Goal: Share content

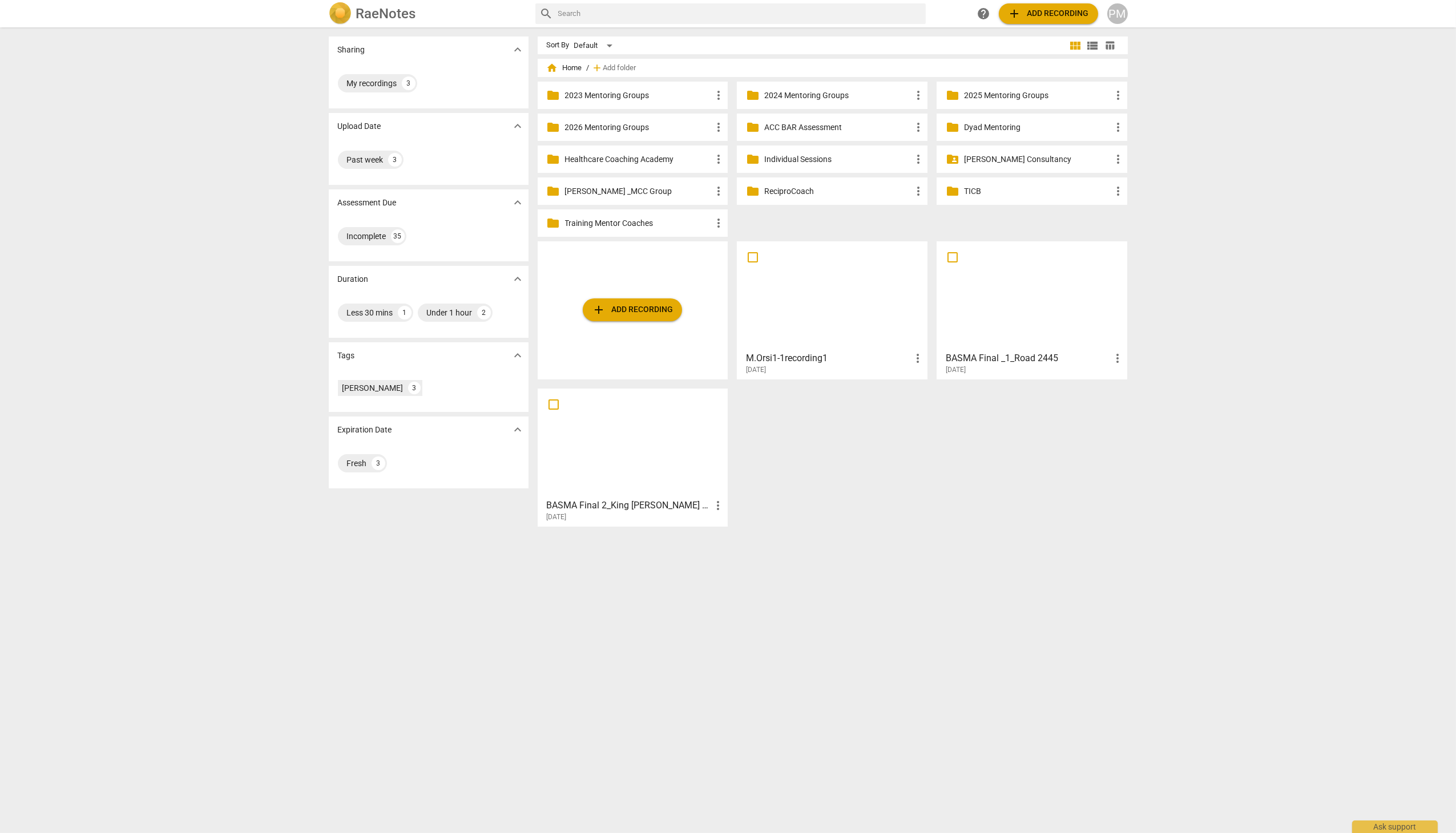
click at [629, 162] on p "Healthcare Coaching Academy" at bounding box center [638, 159] width 148 height 12
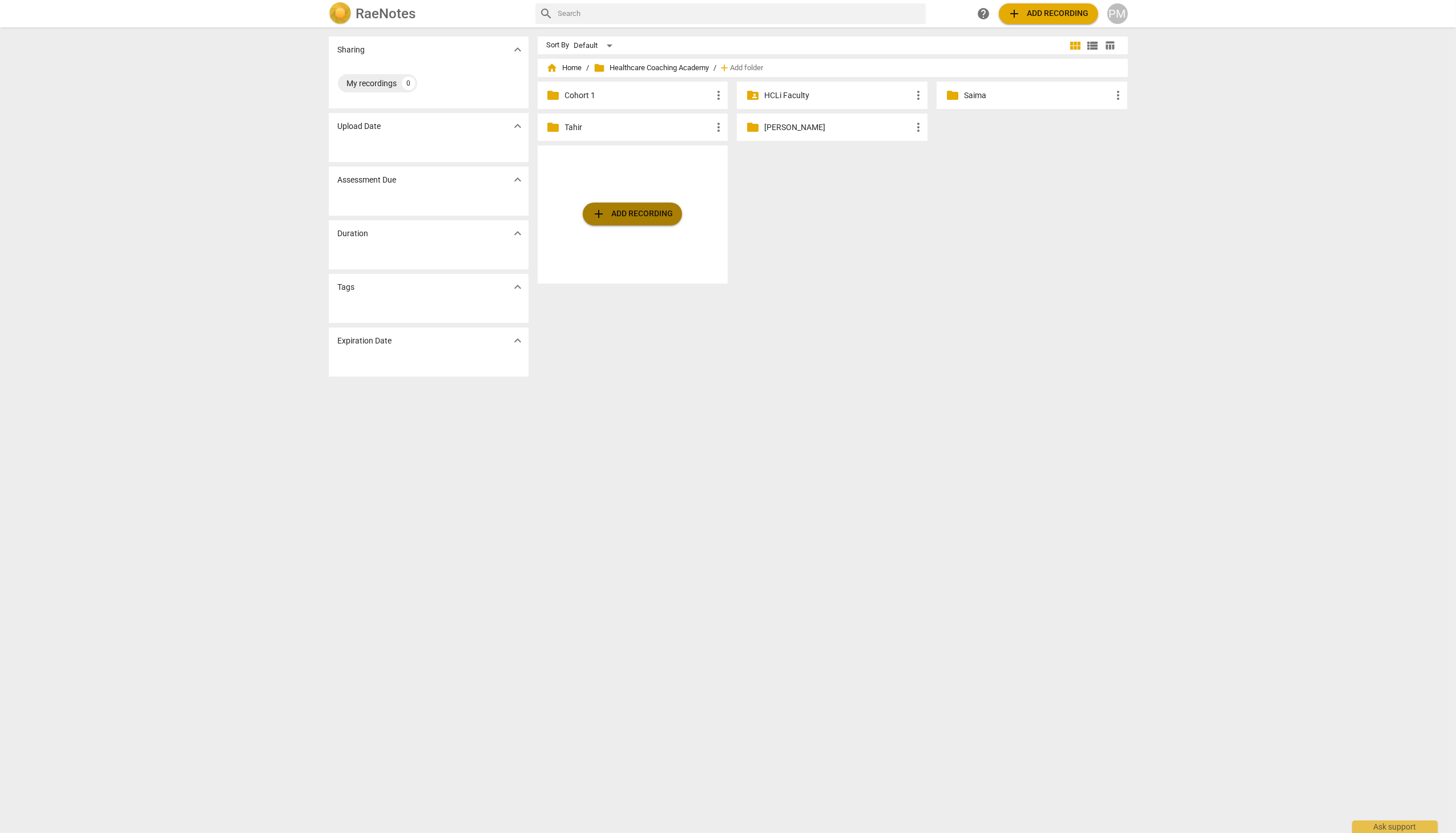
click at [609, 225] on button "add Add recording" at bounding box center [632, 213] width 99 height 23
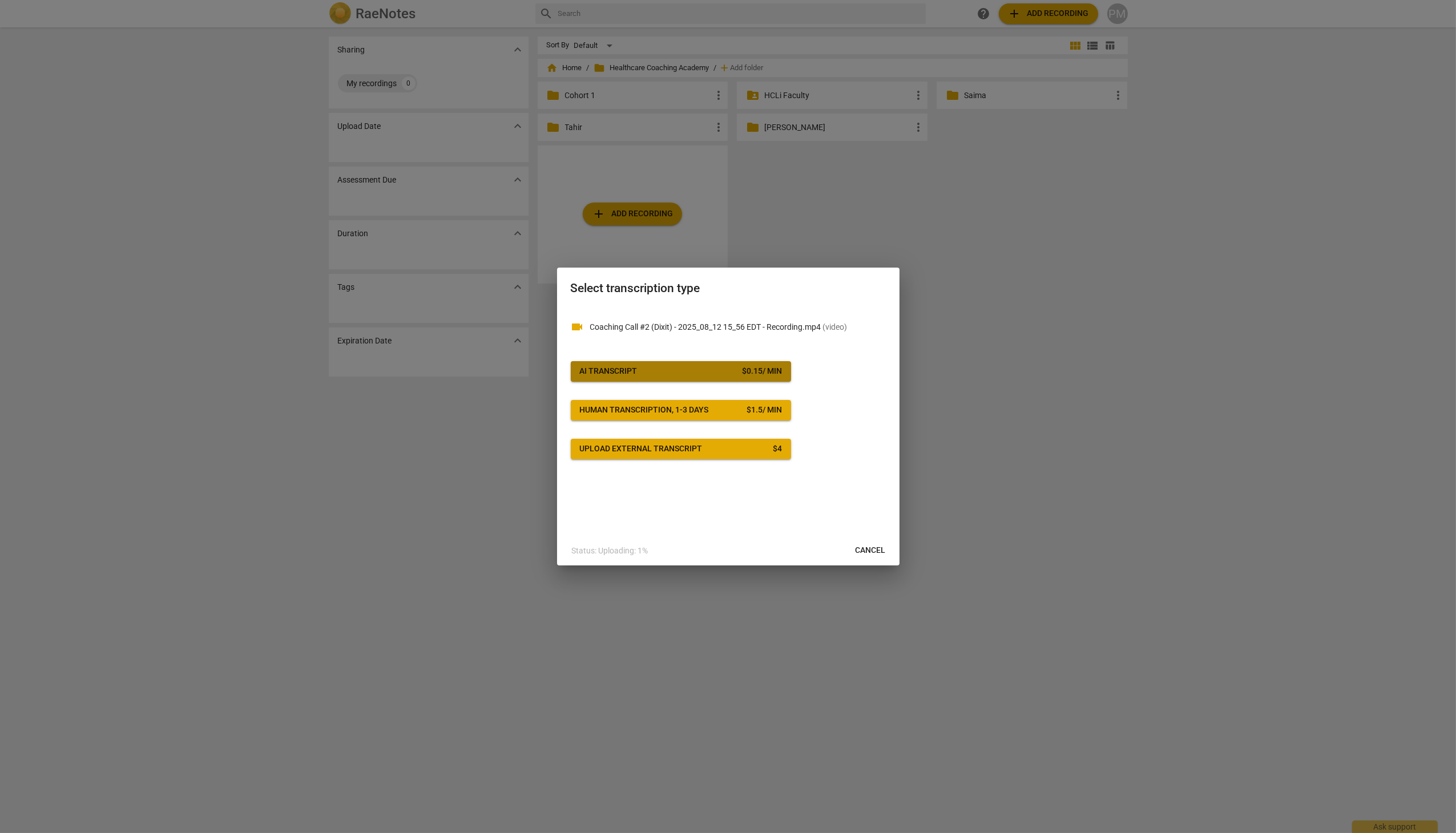
click at [621, 372] on div "AI Transcript" at bounding box center [609, 371] width 58 height 11
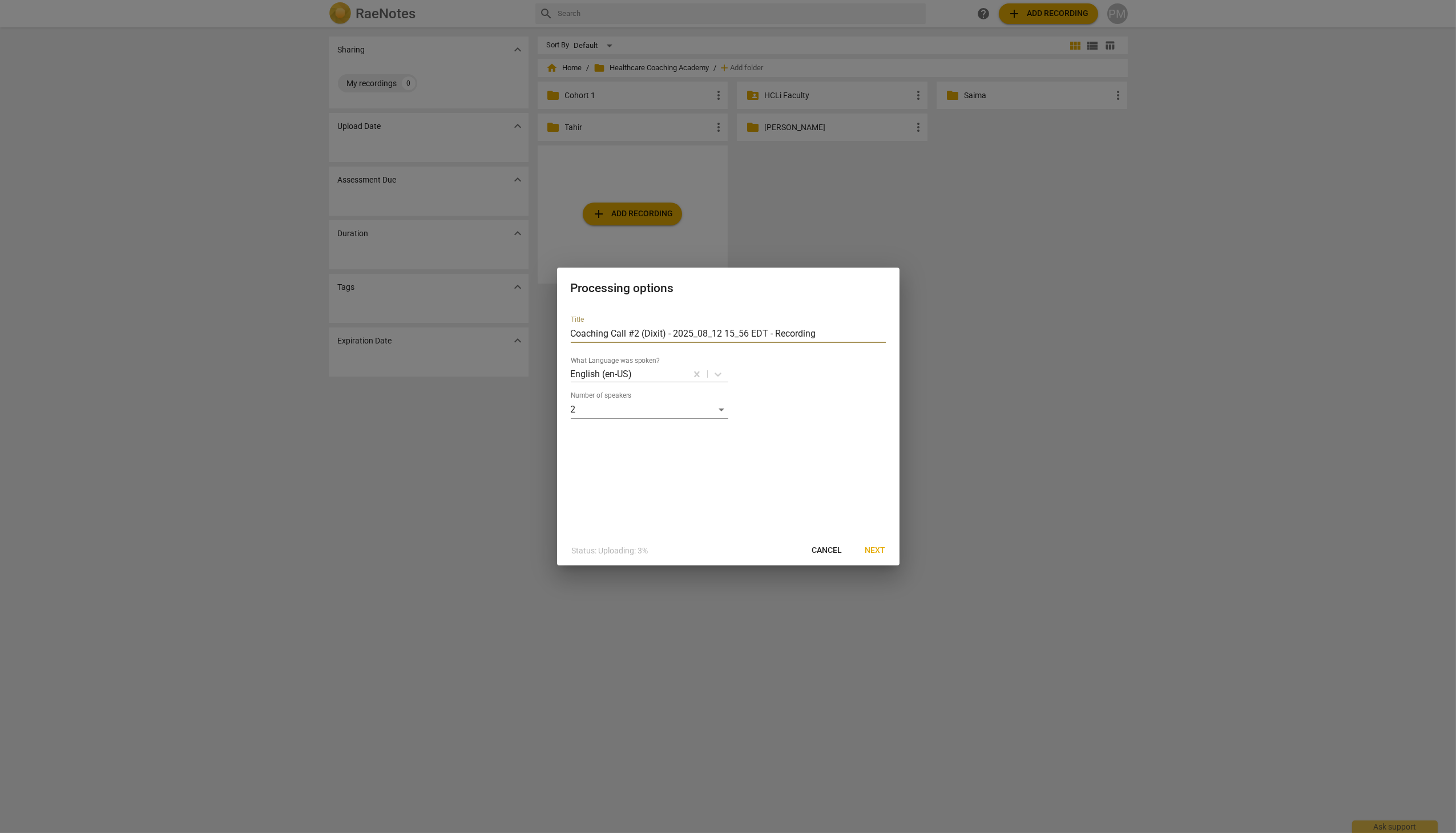
click at [572, 333] on input "Coaching Call #2 (Dixit) - 2025_08_12 15_56 EDT - Recording" at bounding box center [728, 333] width 315 height 19
type input "[PERSON_NAME] Call #2 (Dixit) - 2025_08_12 15_56 EDT - Recording"
click at [877, 557] on button "Next" at bounding box center [876, 551] width 39 height 21
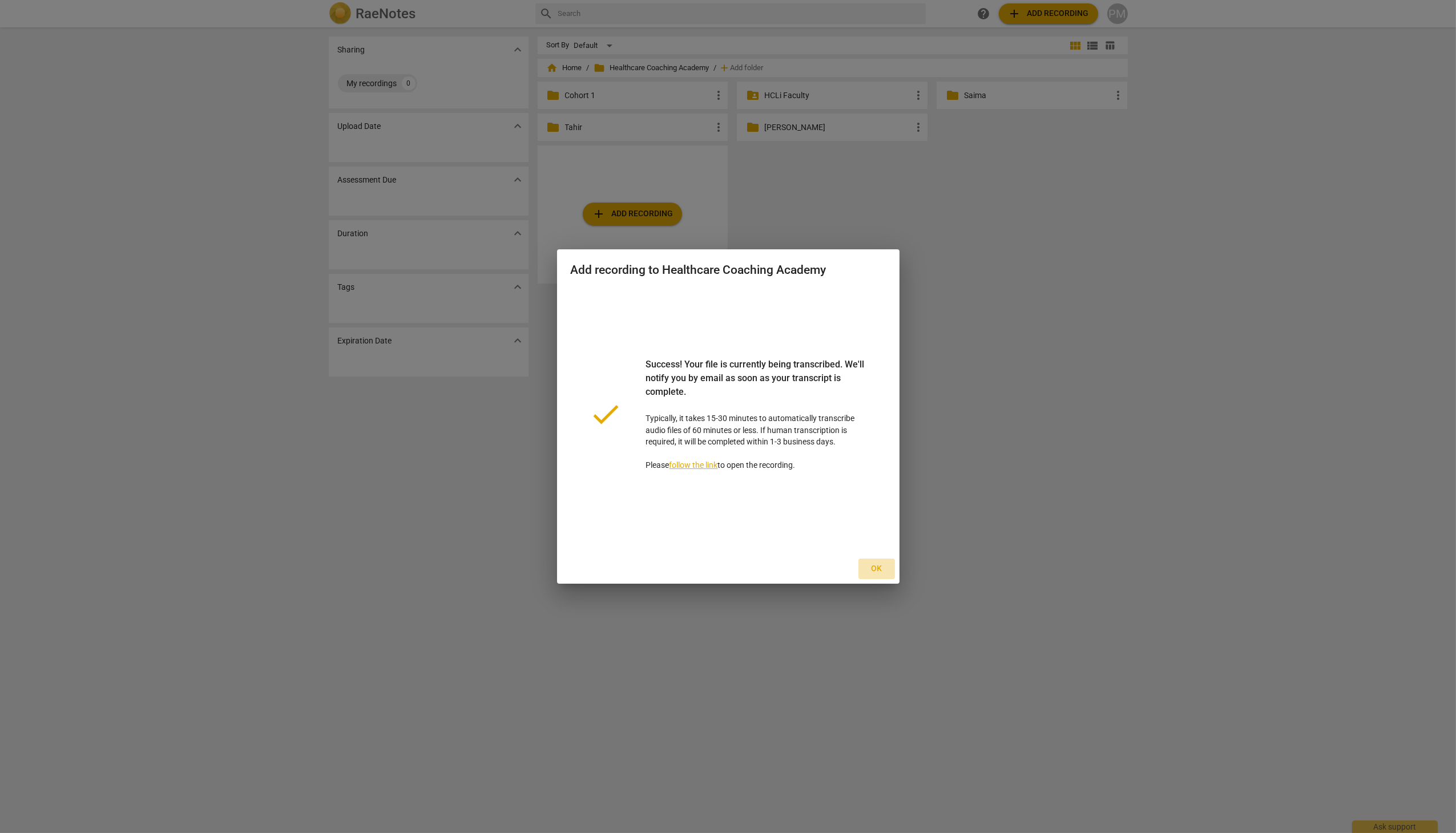
click at [881, 568] on span "Ok" at bounding box center [876, 568] width 19 height 11
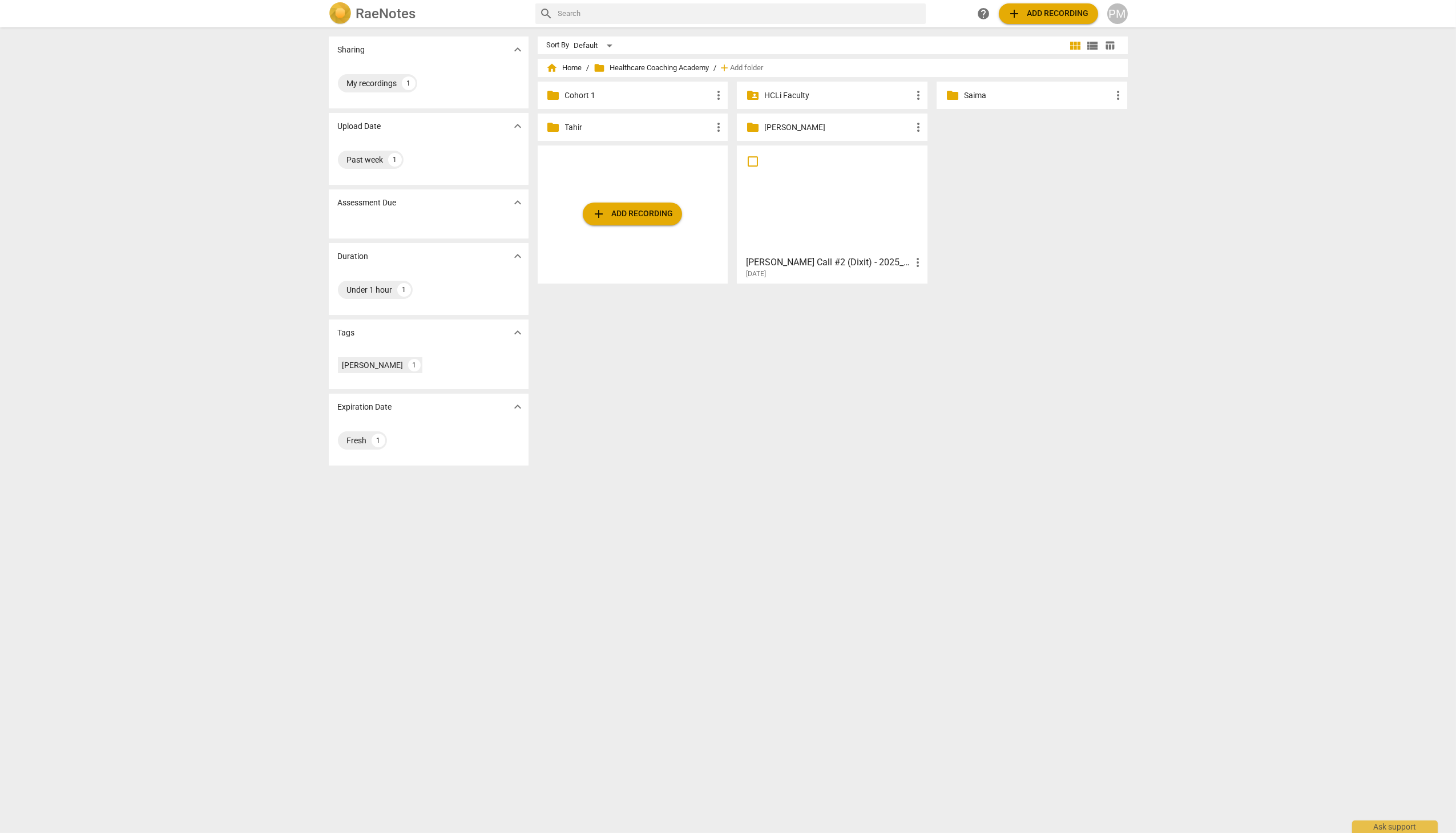
click at [822, 239] on div at bounding box center [832, 200] width 182 height 101
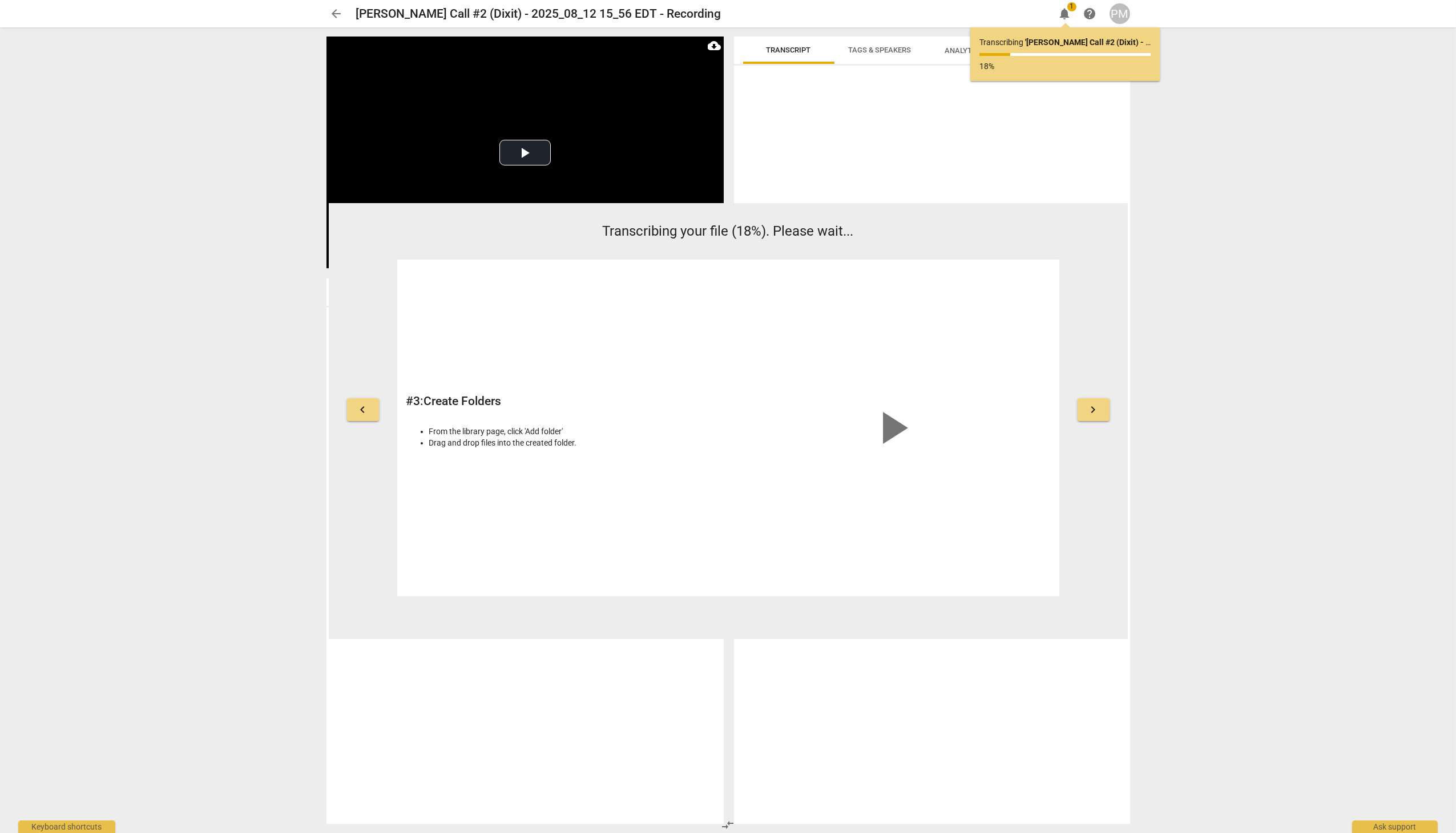
click at [872, 112] on div at bounding box center [932, 447] width 396 height 754
click at [334, 13] on span "arrow_back" at bounding box center [337, 13] width 13 height 13
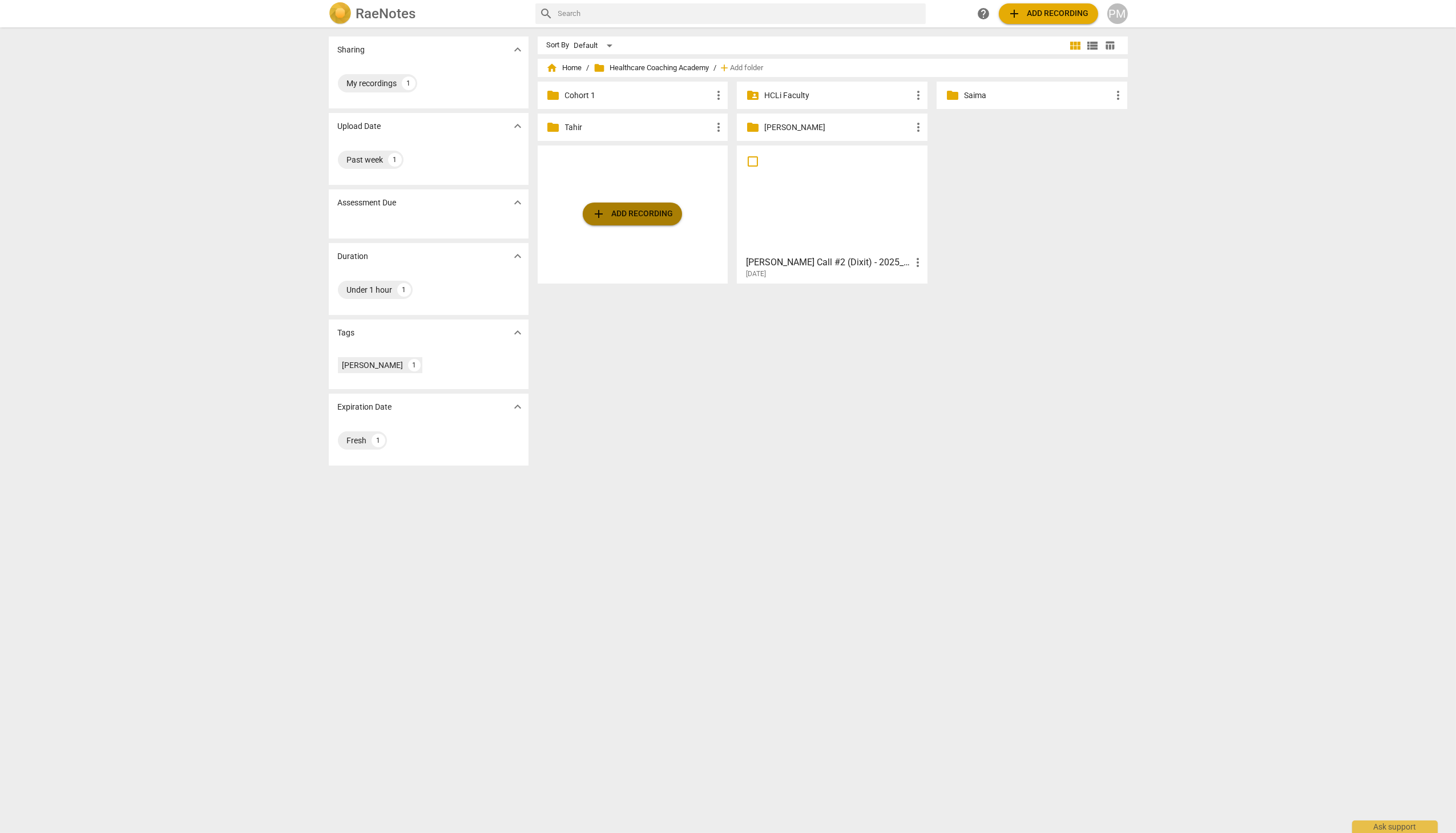
click at [621, 222] on button "add Add recording" at bounding box center [632, 213] width 99 height 23
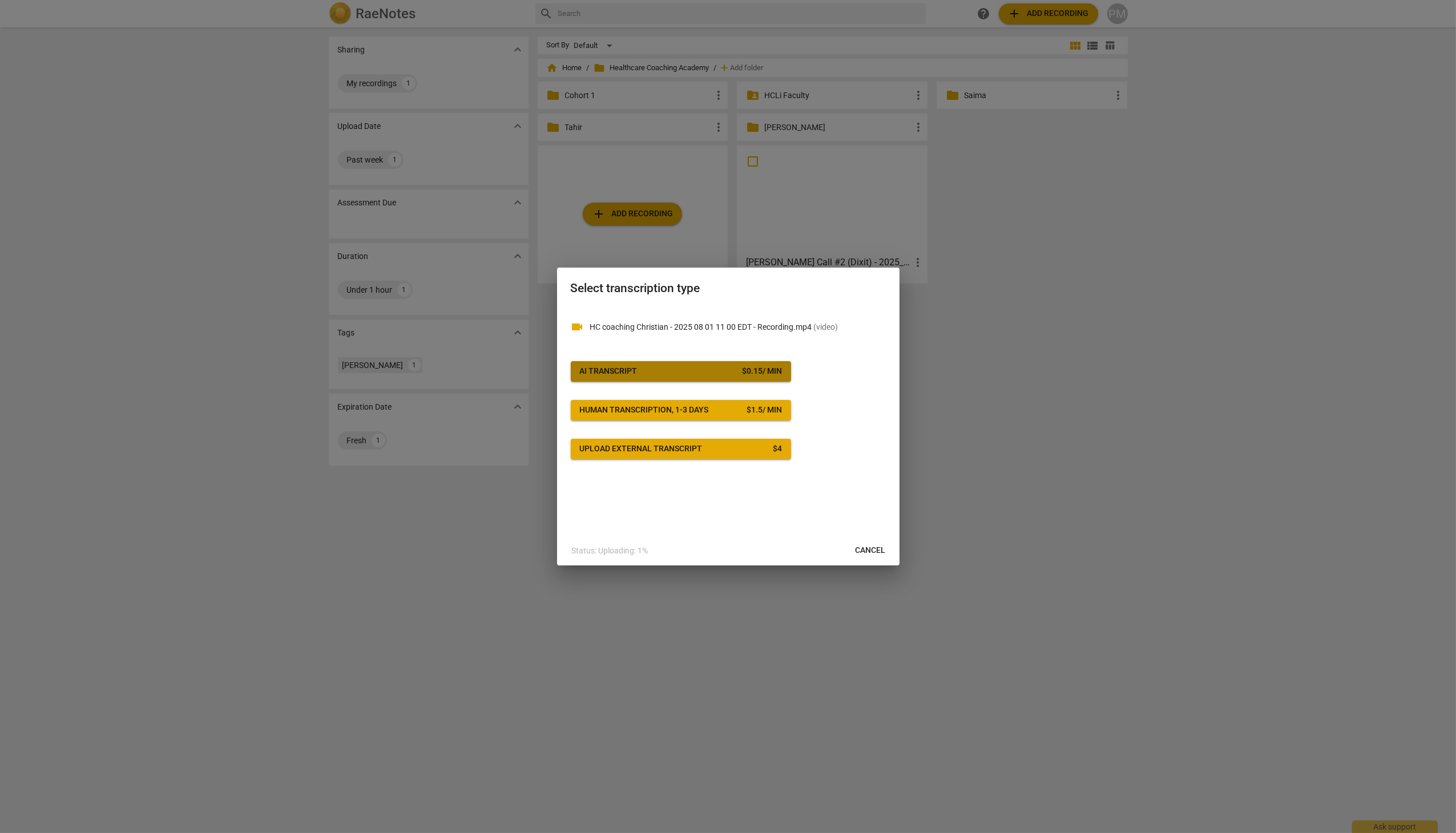
click at [637, 376] on div "AI Transcript" at bounding box center [609, 371] width 58 height 11
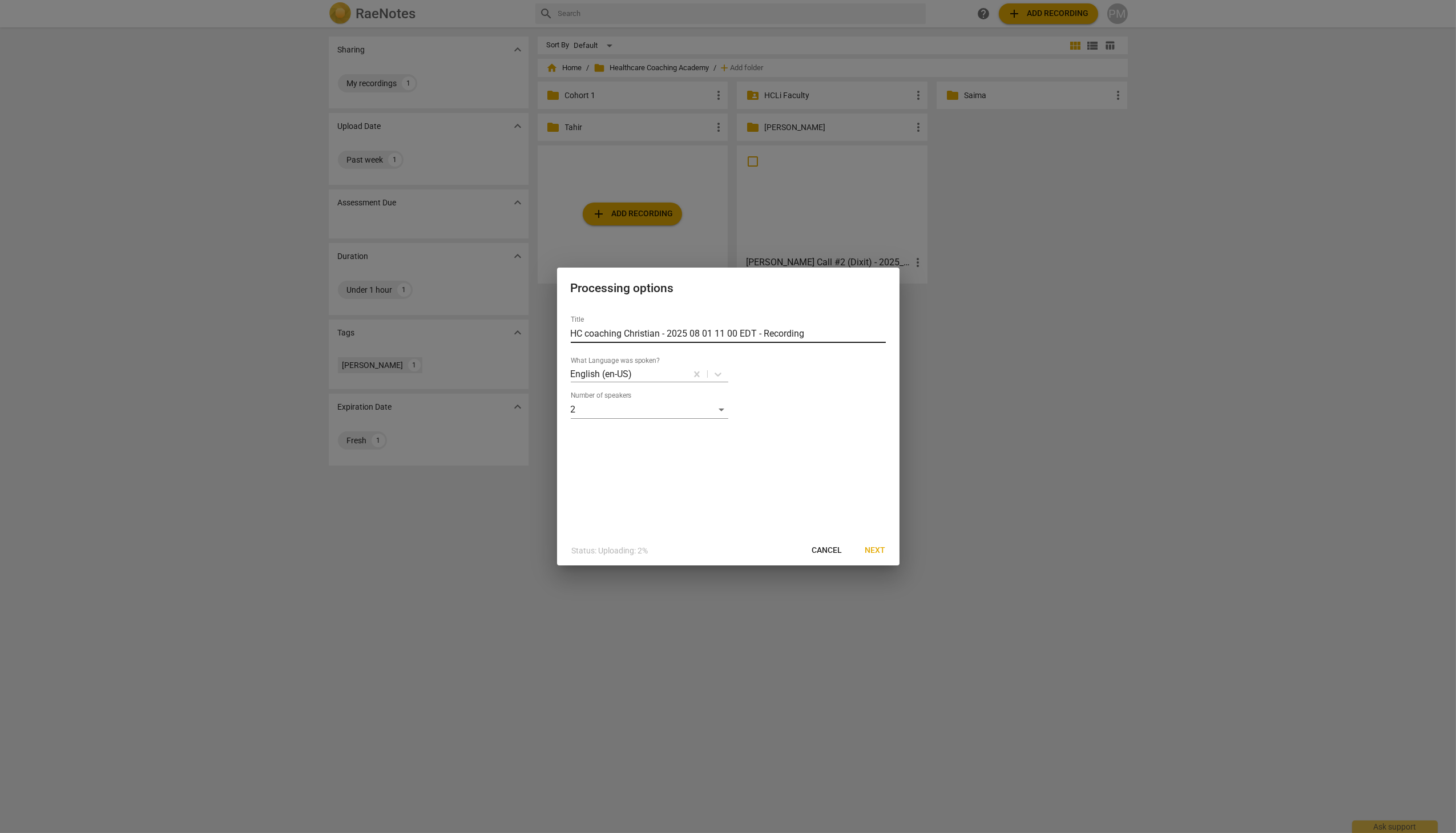
click at [572, 333] on input "HC coaching Christian - 2025 08 01 11 00 EDT - Recording" at bounding box center [728, 333] width 315 height 19
type input "Tahir_HC coaching [DEMOGRAPHIC_DATA] - 2025 08 01 11 00 EDT - Recording"
click at [873, 554] on span "Next" at bounding box center [876, 550] width 21 height 11
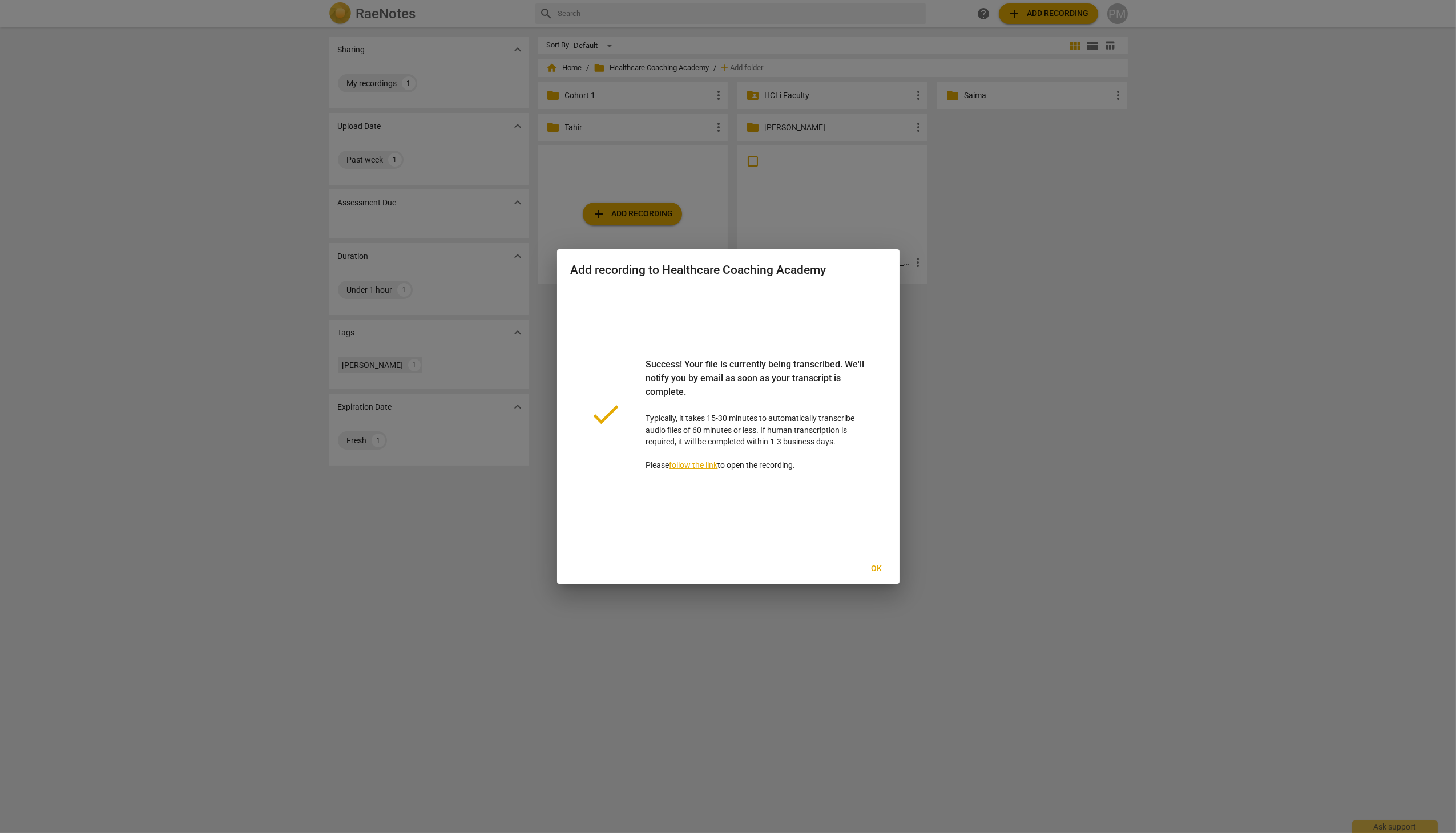
click at [877, 568] on span "Ok" at bounding box center [876, 568] width 19 height 11
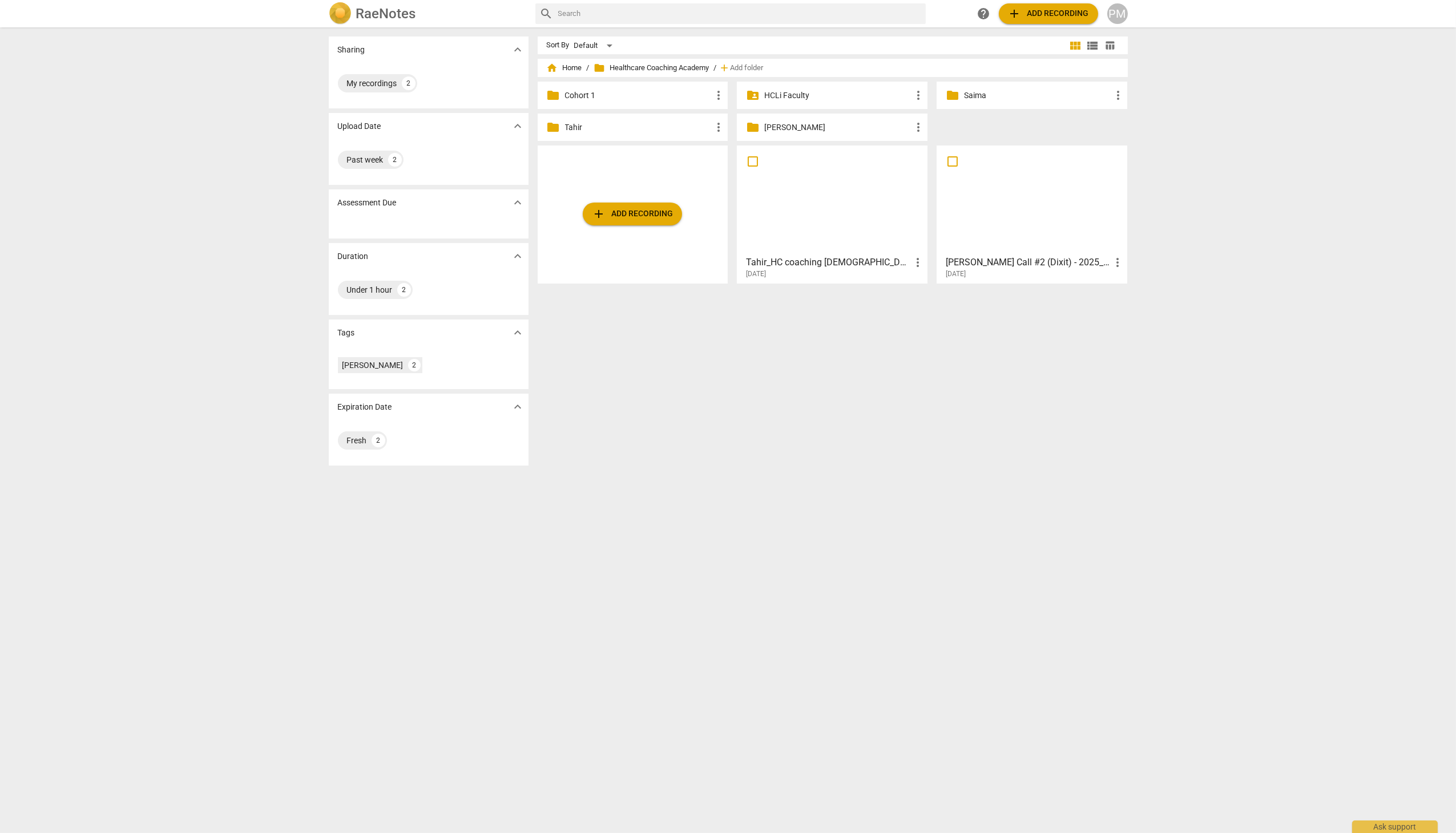
click at [977, 222] on div at bounding box center [1032, 200] width 182 height 101
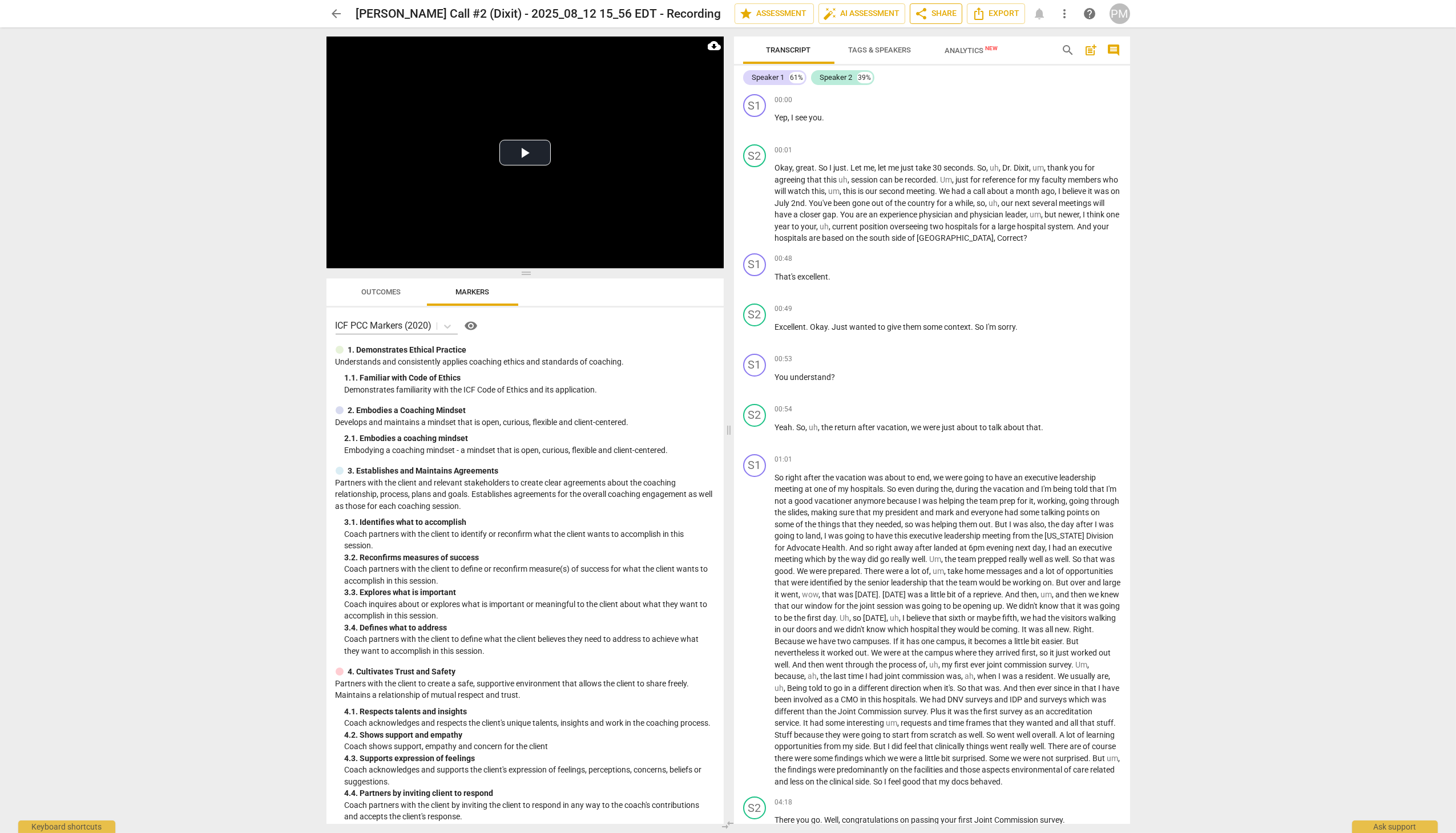
click at [934, 21] on button "share Share" at bounding box center [936, 14] width 53 height 21
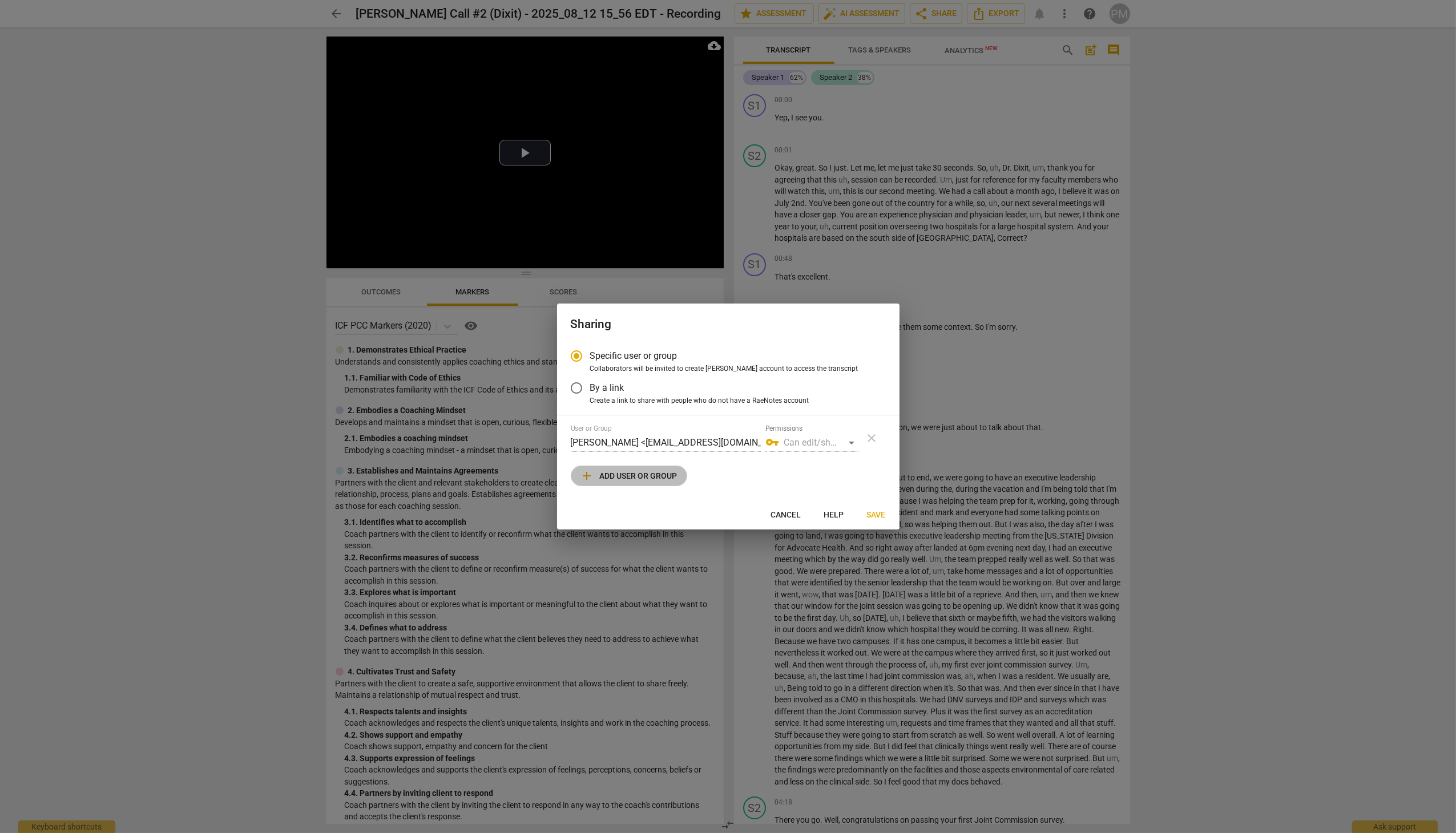
click at [634, 482] on span "add Add user or group" at bounding box center [629, 476] width 97 height 13
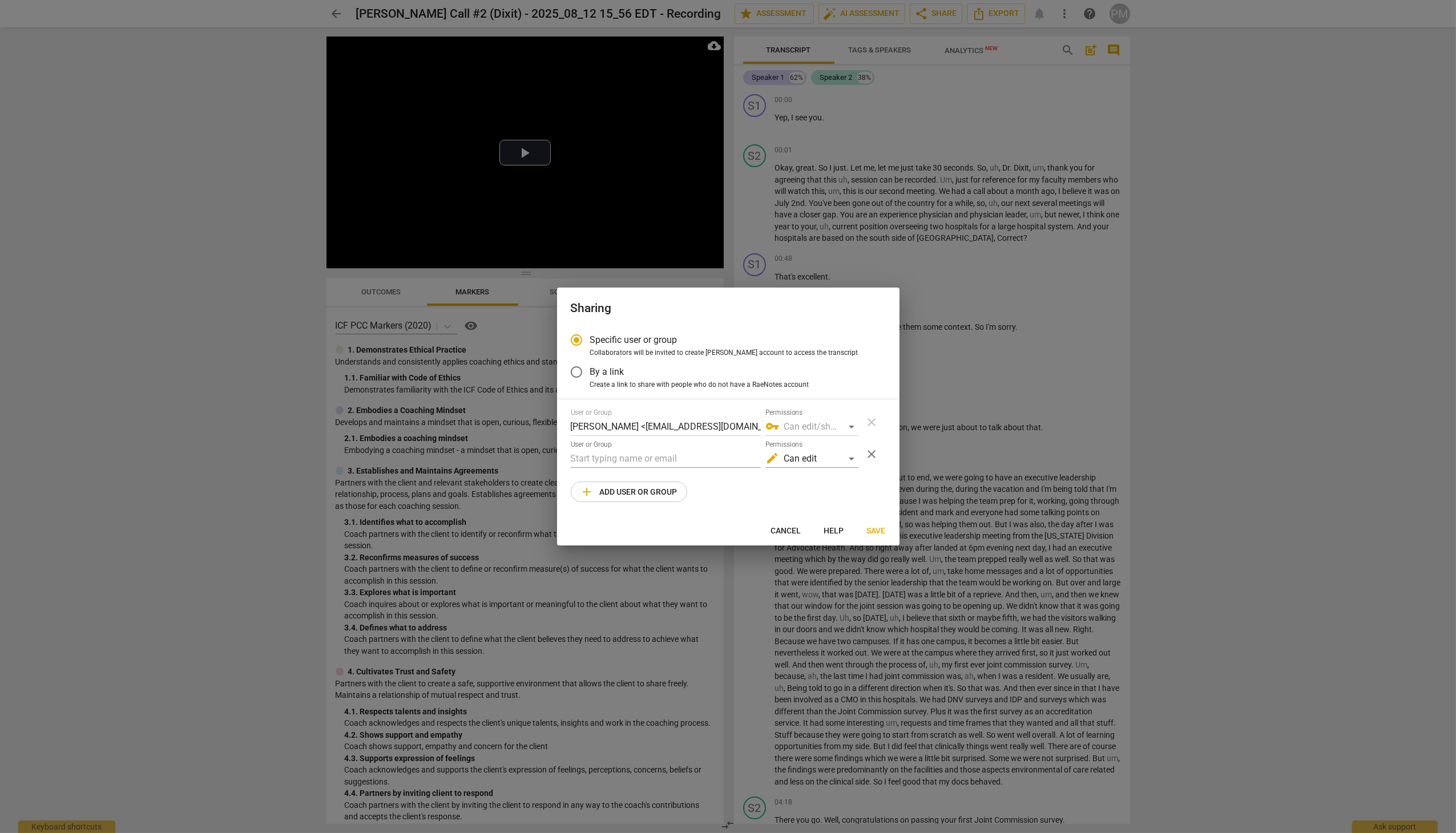
click at [1282, 210] on div at bounding box center [728, 416] width 1456 height 833
radio input "false"
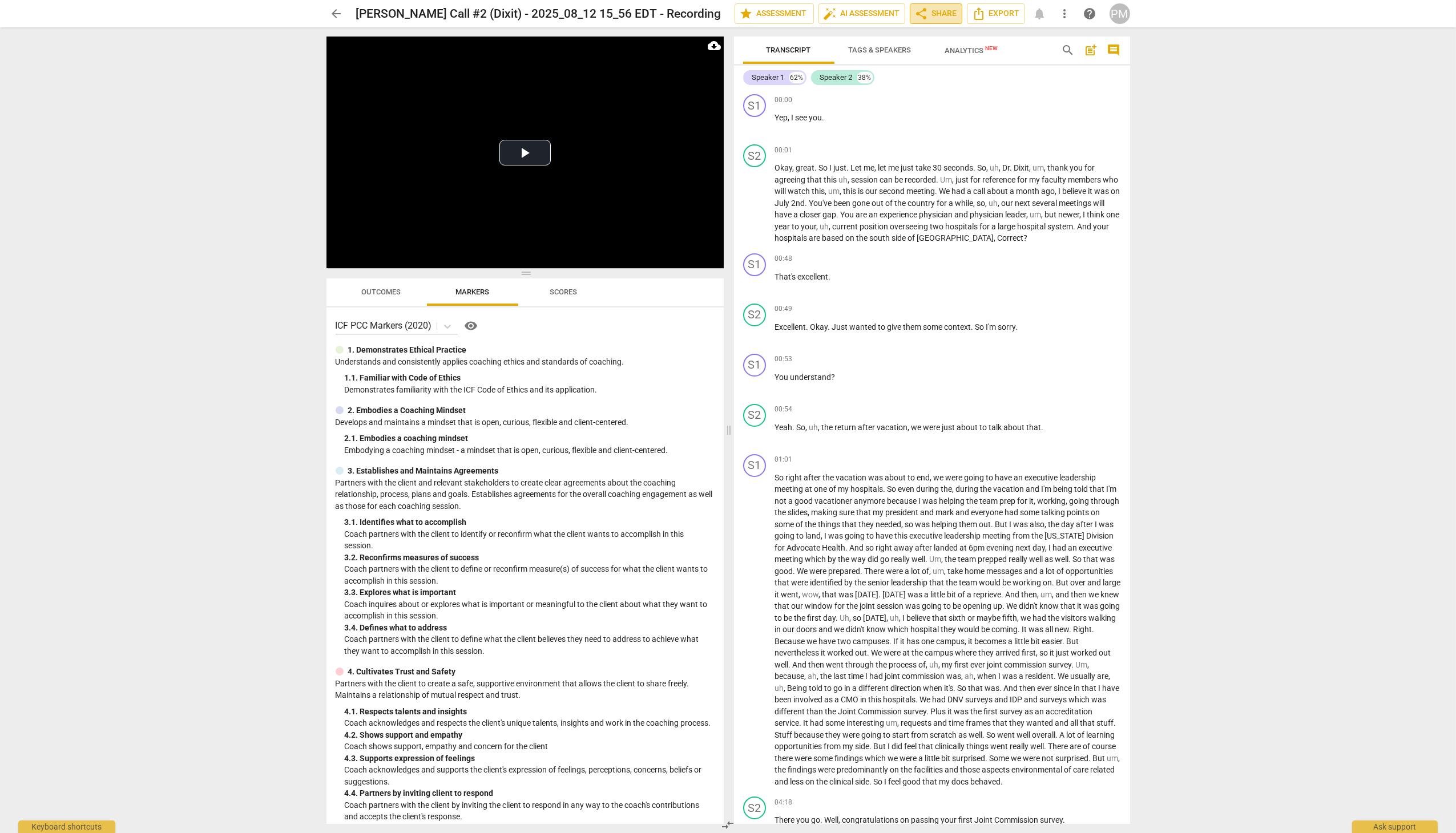
click at [947, 20] on span "share Share" at bounding box center [936, 13] width 42 height 13
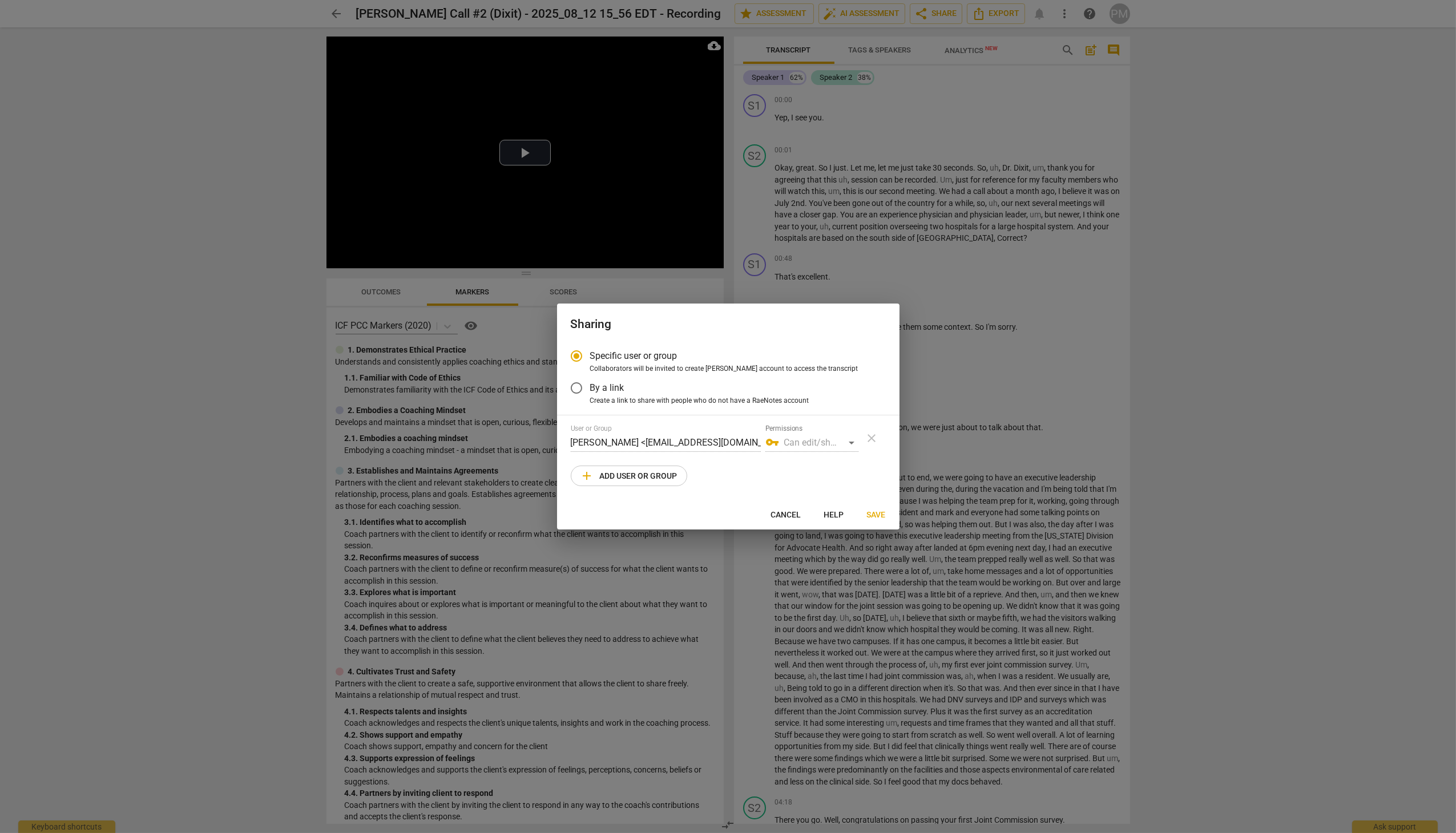
click at [624, 482] on span "add Add user or group" at bounding box center [629, 476] width 97 height 13
radio input "false"
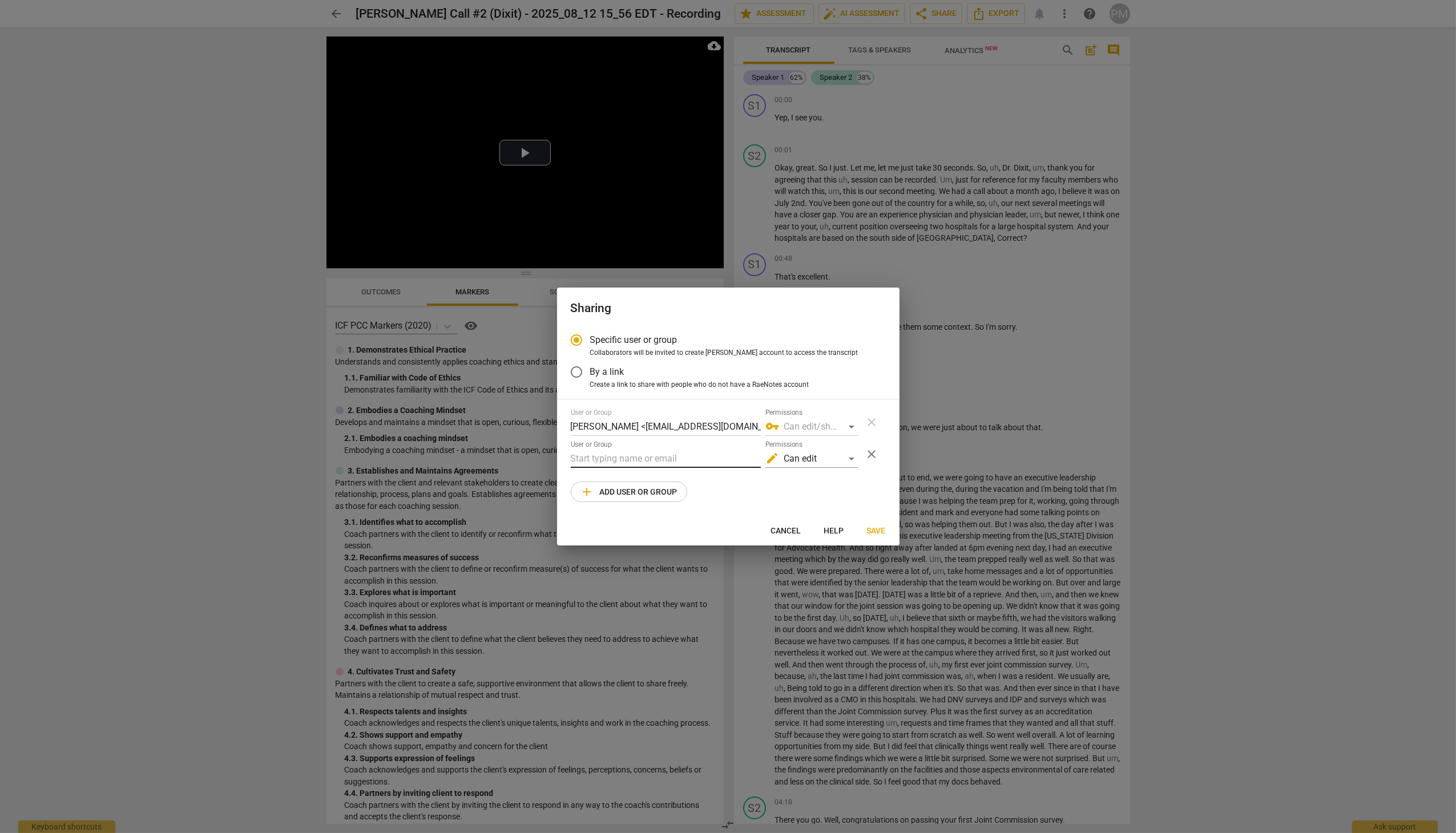
click at [603, 462] on input "text" at bounding box center [666, 459] width 190 height 19
paste input ""[PERSON_NAME]" <[EMAIL_ADDRESS][DOMAIN_NAME]>"
drag, startPoint x: 649, startPoint y: 460, endPoint x: 535, endPoint y: 485, distance: 116.7
click at [535, 485] on div "Sharing Specific user or group Collaborators will be invited to create RaeNotes…" at bounding box center [728, 416] width 1456 height 833
click at [686, 462] on input "[EMAIL_ADDRESS][DOMAIN_NAME]>" at bounding box center [666, 459] width 190 height 19
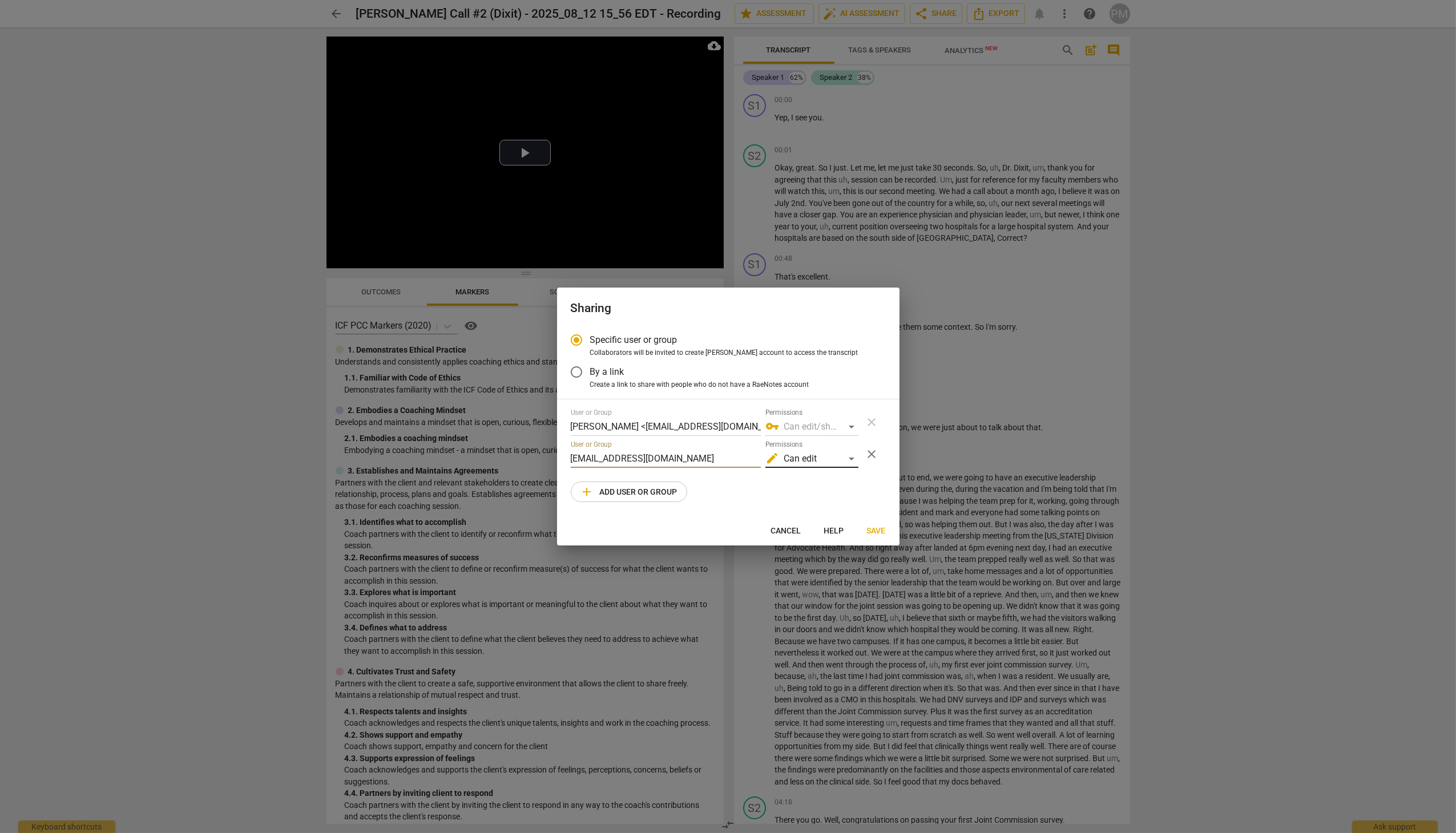
type input "[EMAIL_ADDRESS][DOMAIN_NAME]"
click at [850, 459] on div "edit Can edit" at bounding box center [813, 459] width 93 height 19
click at [831, 492] on li "vpn_key Can edit/share" at bounding box center [812, 486] width 96 height 27
click at [636, 497] on span "add Add user or group" at bounding box center [629, 491] width 97 height 13
radio input "false"
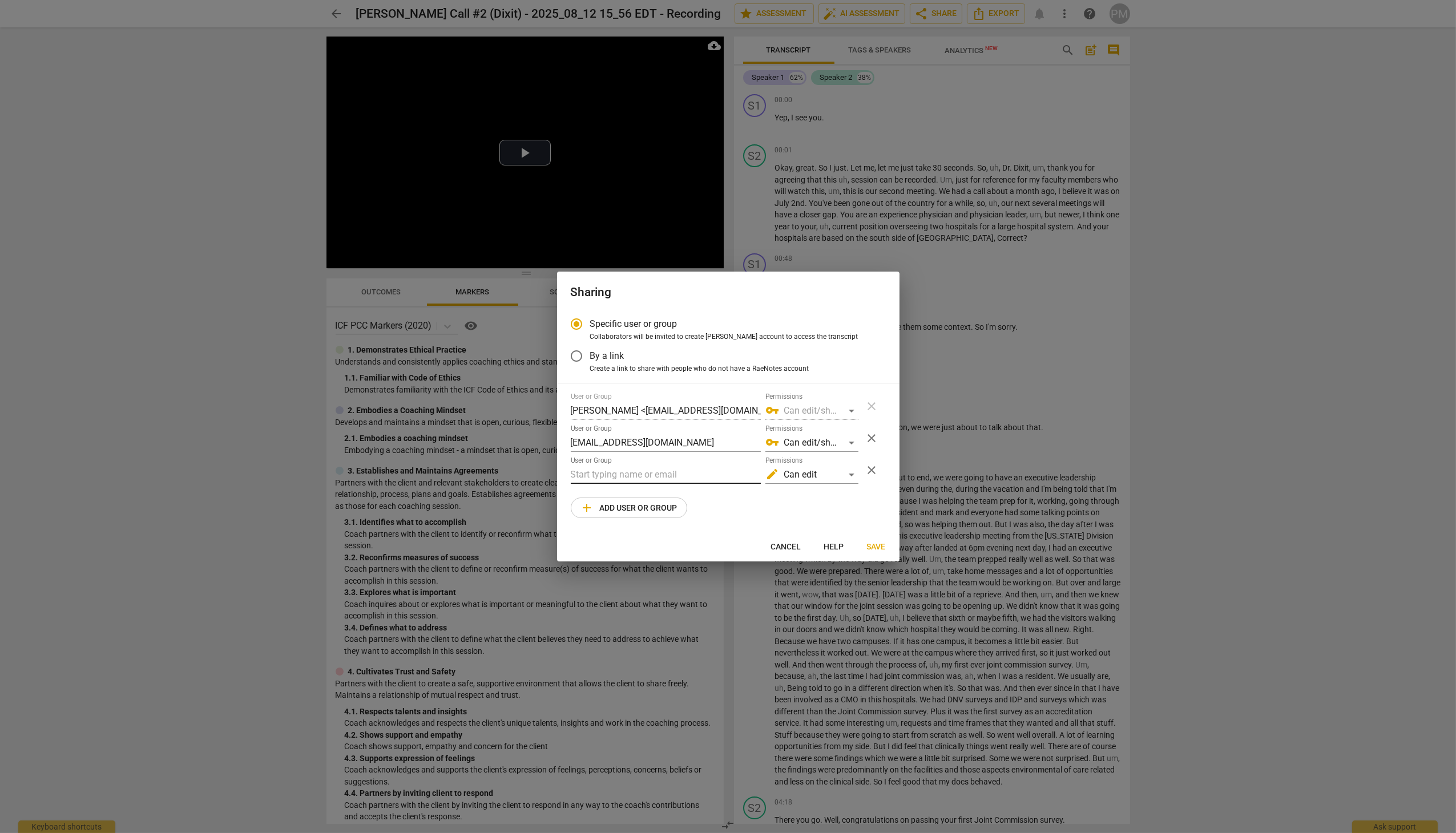
click at [584, 474] on input "text" at bounding box center [666, 474] width 190 height 19
type input "man"
click at [1317, 339] on div at bounding box center [728, 416] width 1456 height 833
radio input "false"
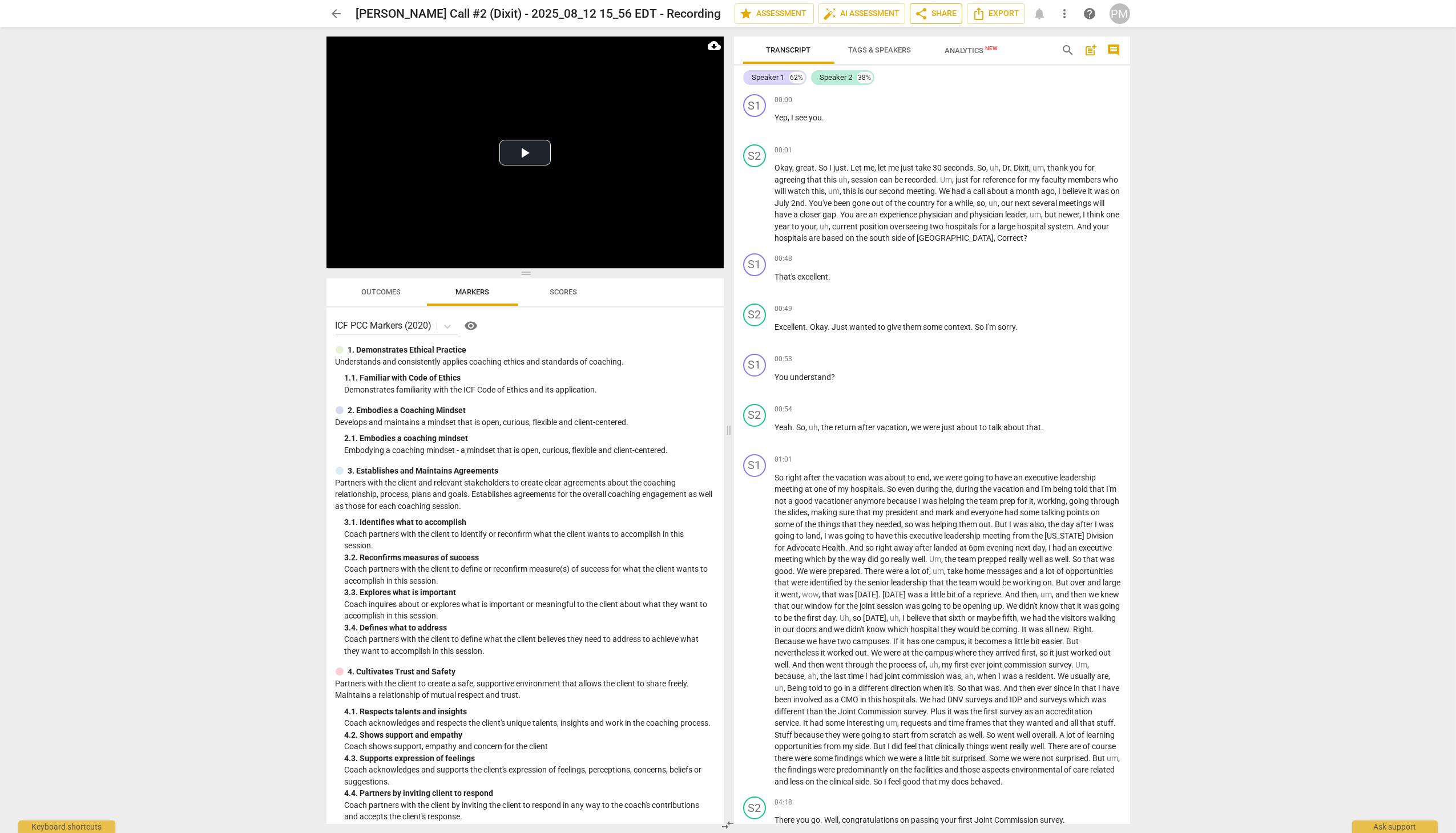
click at [948, 14] on span "share Share" at bounding box center [936, 13] width 42 height 13
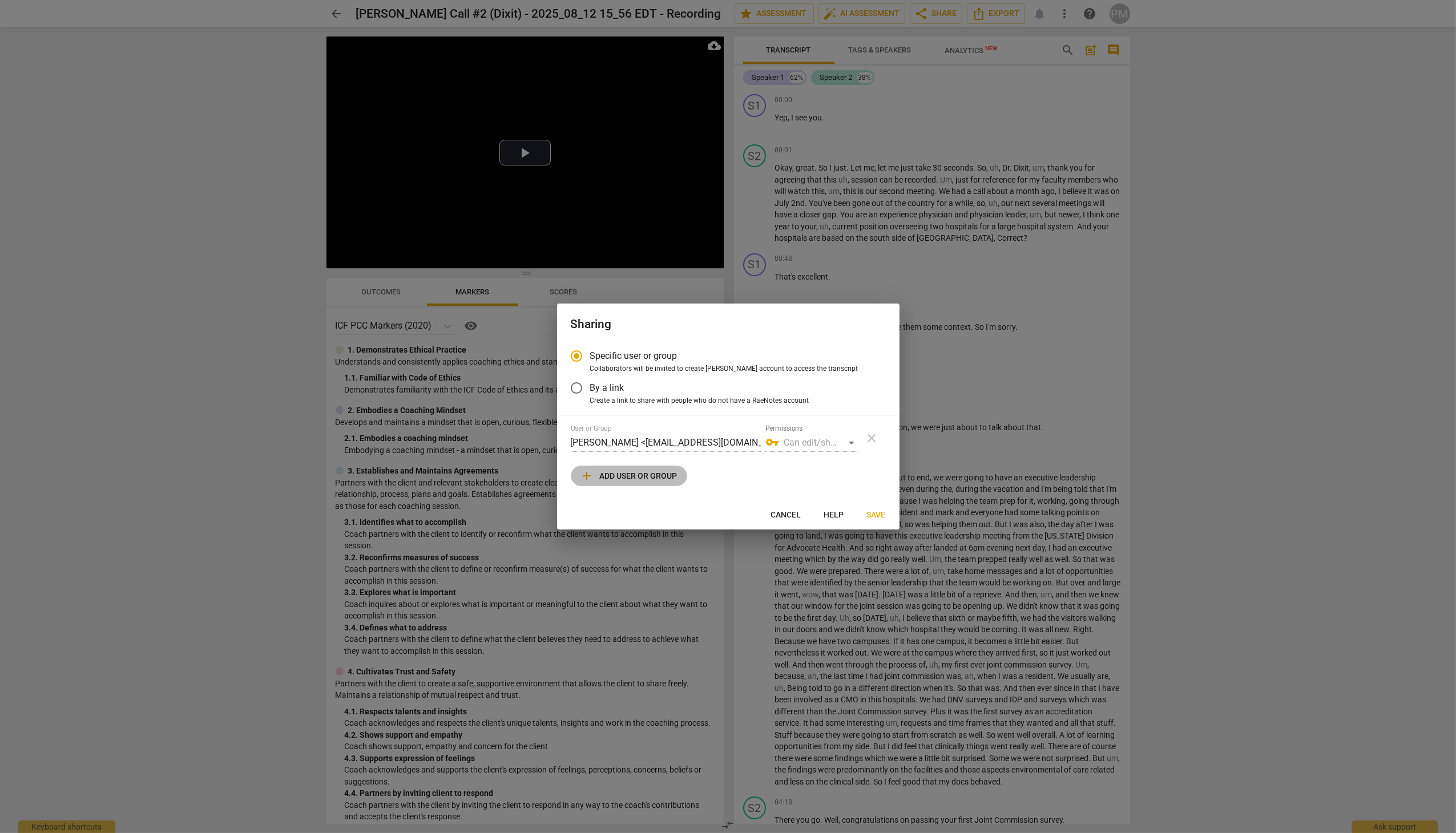
click at [628, 474] on span "add Add user or group" at bounding box center [629, 476] width 97 height 13
radio input "false"
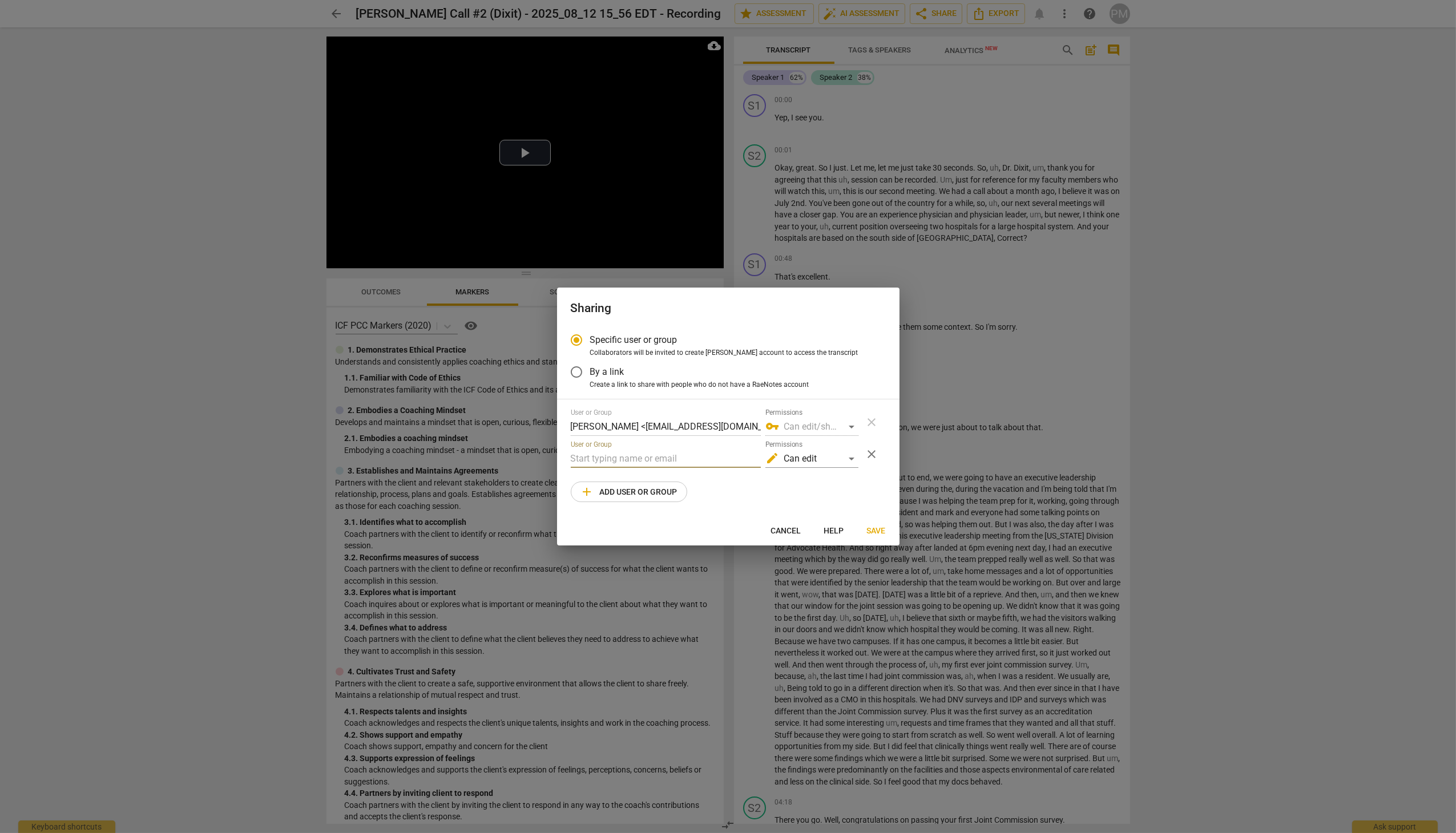
click at [617, 464] on input "text" at bounding box center [666, 459] width 190 height 19
drag, startPoint x: 602, startPoint y: 460, endPoint x: 545, endPoint y: 463, distance: 57.1
click at [545, 463] on div "Sharing Specific user or group Collaborators will be invited to create RaeNotes…" at bounding box center [728, 416] width 1456 height 833
paste input ""[PERSON_NAME]" <[EMAIL_ADDRESS][DOMAIN_NAME]>"
drag, startPoint x: 637, startPoint y: 459, endPoint x: 502, endPoint y: 463, distance: 135.1
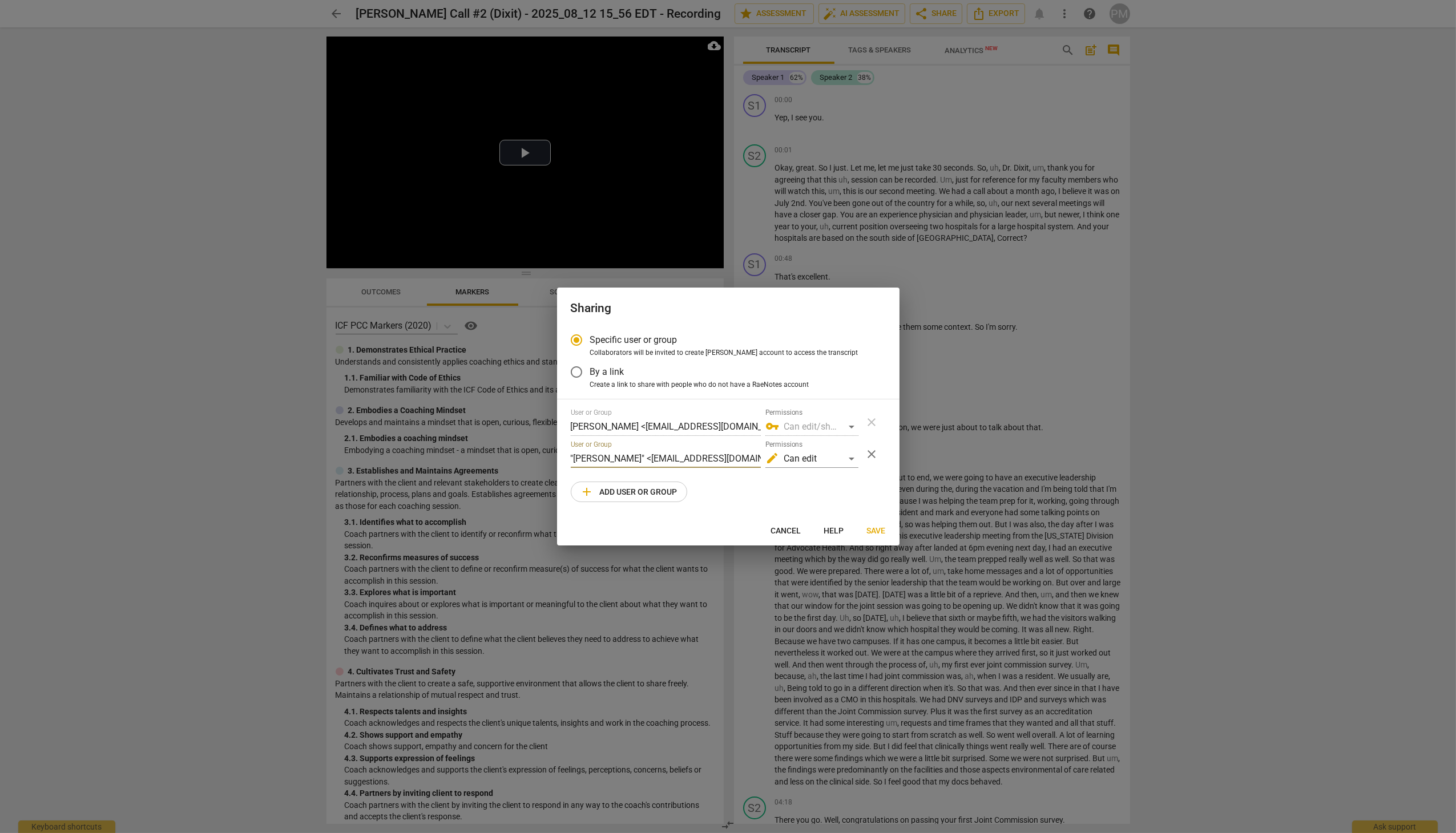
click at [502, 463] on div "Sharing Specific user or group Collaborators will be invited to create RaeNotes…" at bounding box center [728, 416] width 1456 height 833
click at [698, 459] on input "[EMAIL_ADDRESS][DOMAIN_NAME]>" at bounding box center [666, 459] width 190 height 19
type input "[EMAIL_ADDRESS][DOMAIN_NAME]"
click at [880, 531] on span "Save" at bounding box center [876, 531] width 19 height 11
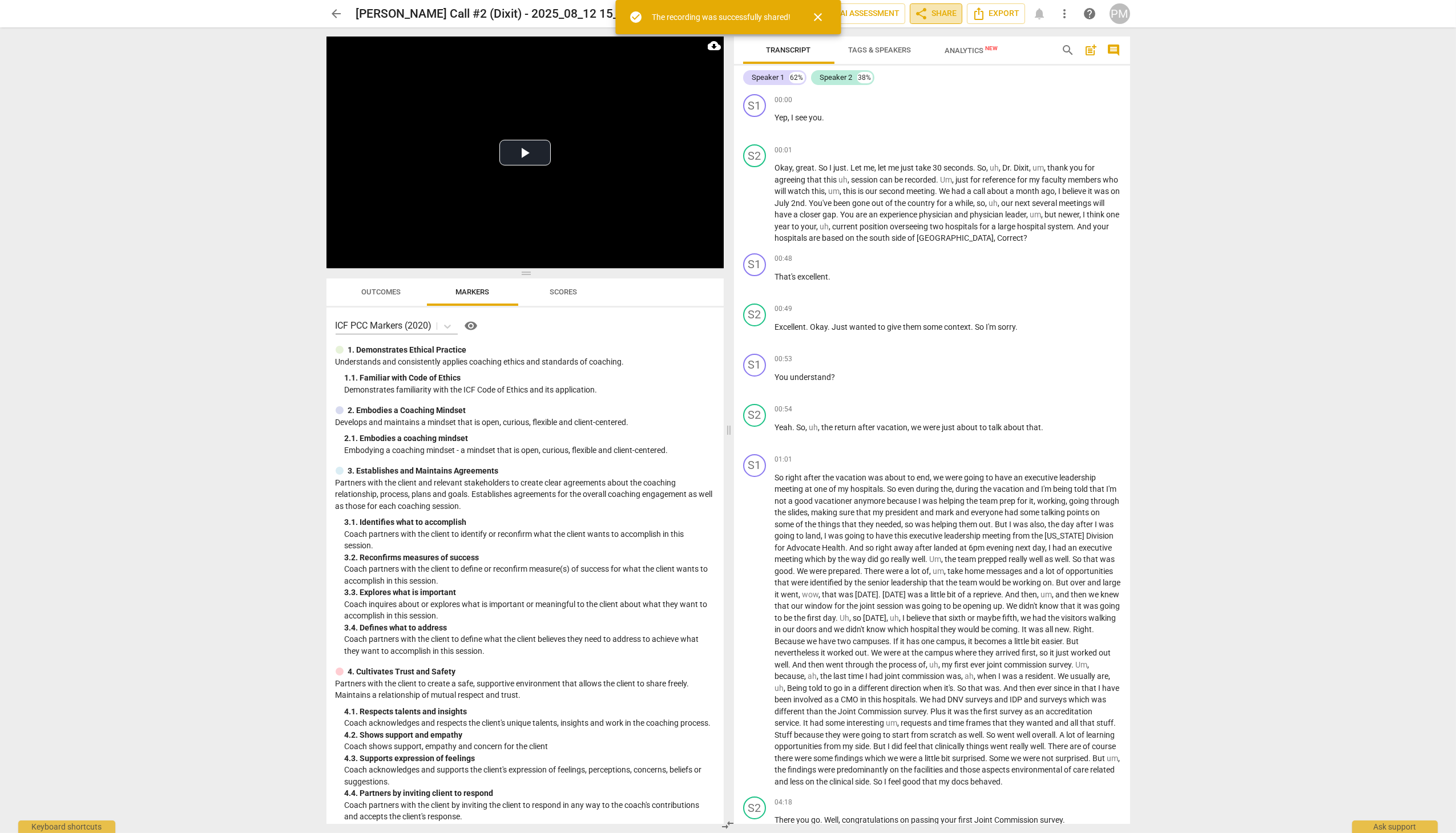
click at [941, 12] on span "share Share" at bounding box center [936, 13] width 42 height 13
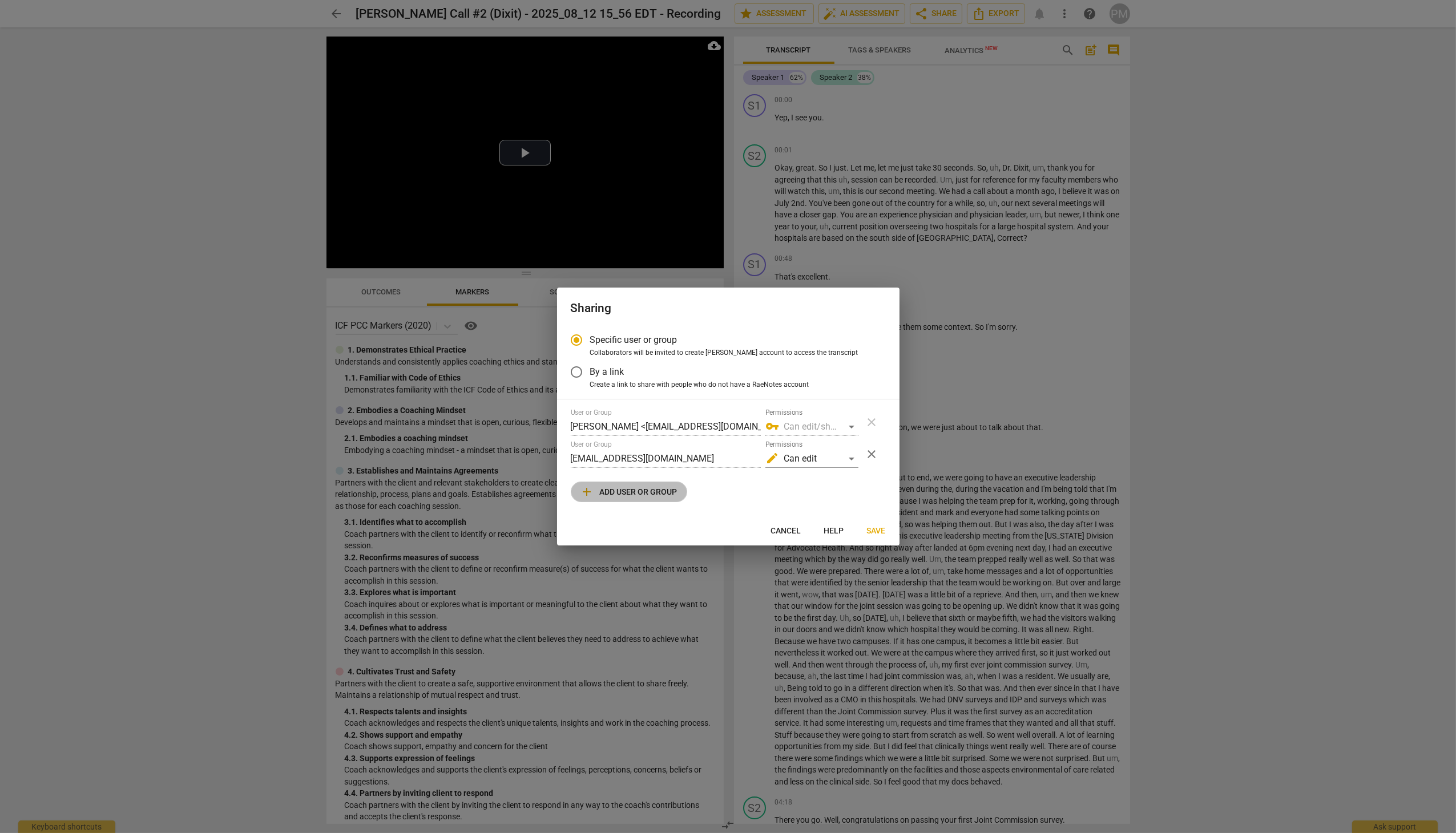
click at [617, 497] on span "add Add user or group" at bounding box center [629, 491] width 97 height 13
radio input "false"
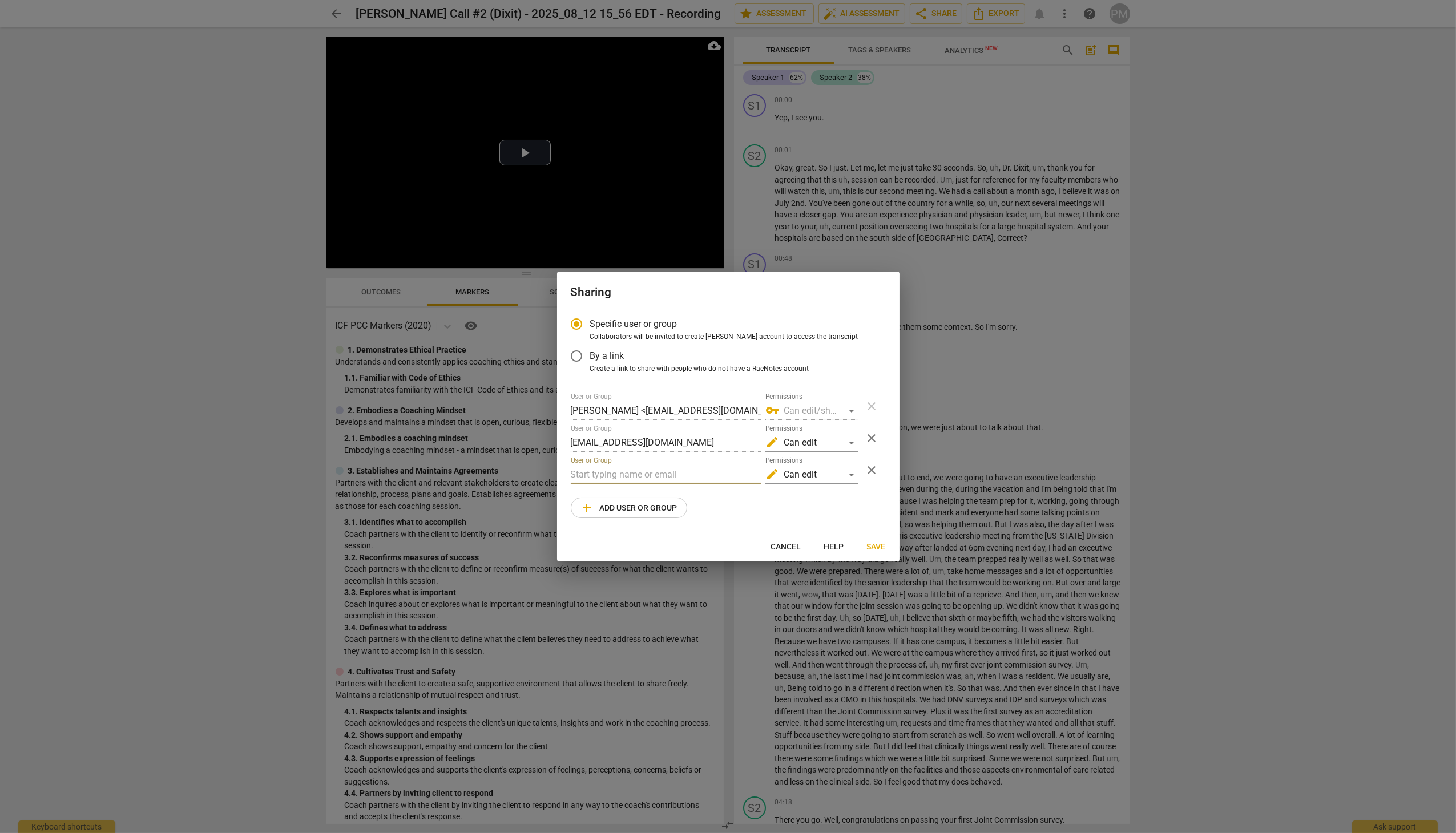
click at [601, 480] on input "text" at bounding box center [666, 474] width 190 height 19
paste input ""[PERSON_NAME]" <[EMAIL_ADDRESS][DOMAIN_NAME]>"
drag, startPoint x: 649, startPoint y: 473, endPoint x: 538, endPoint y: 477, distance: 111.1
click at [538, 477] on div "Sharing Specific user or group Collaborators will be invited to create RaeNotes…" at bounding box center [728, 416] width 1456 height 833
click at [686, 477] on input "[EMAIL_ADDRESS][DOMAIN_NAME]>" at bounding box center [666, 474] width 190 height 19
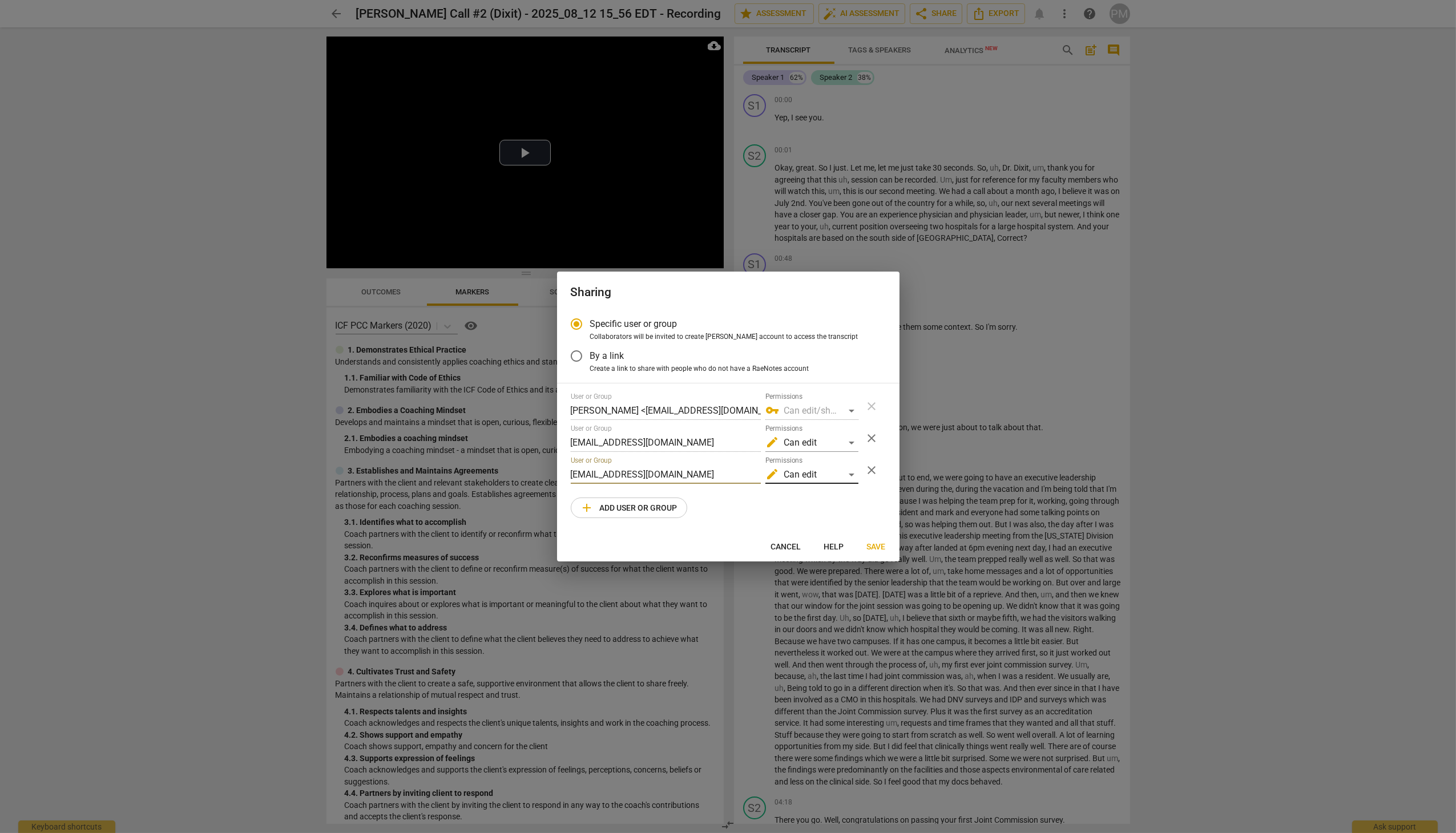
type input "[EMAIL_ADDRESS][DOMAIN_NAME]"
click at [847, 477] on div "edit Can edit" at bounding box center [813, 474] width 93 height 19
click at [838, 505] on li "vpn_key Can edit/share" at bounding box center [812, 502] width 96 height 27
click at [878, 548] on span "Save" at bounding box center [876, 547] width 19 height 11
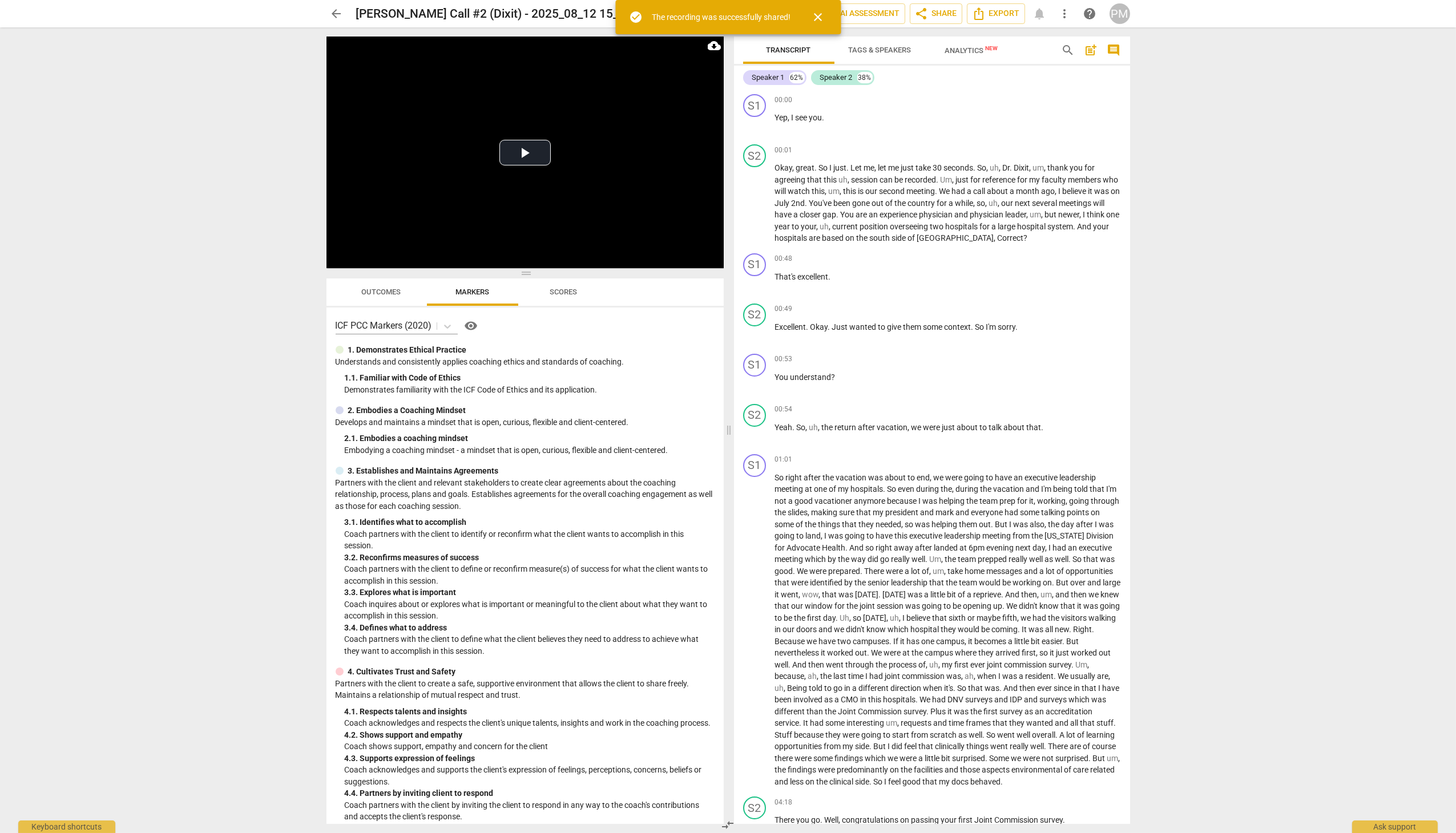
radio input "false"
type input "[PERSON_NAME] <[EMAIL_ADDRESS][DOMAIN_NAME]>"
click at [934, 14] on span "share Share" at bounding box center [936, 13] width 42 height 13
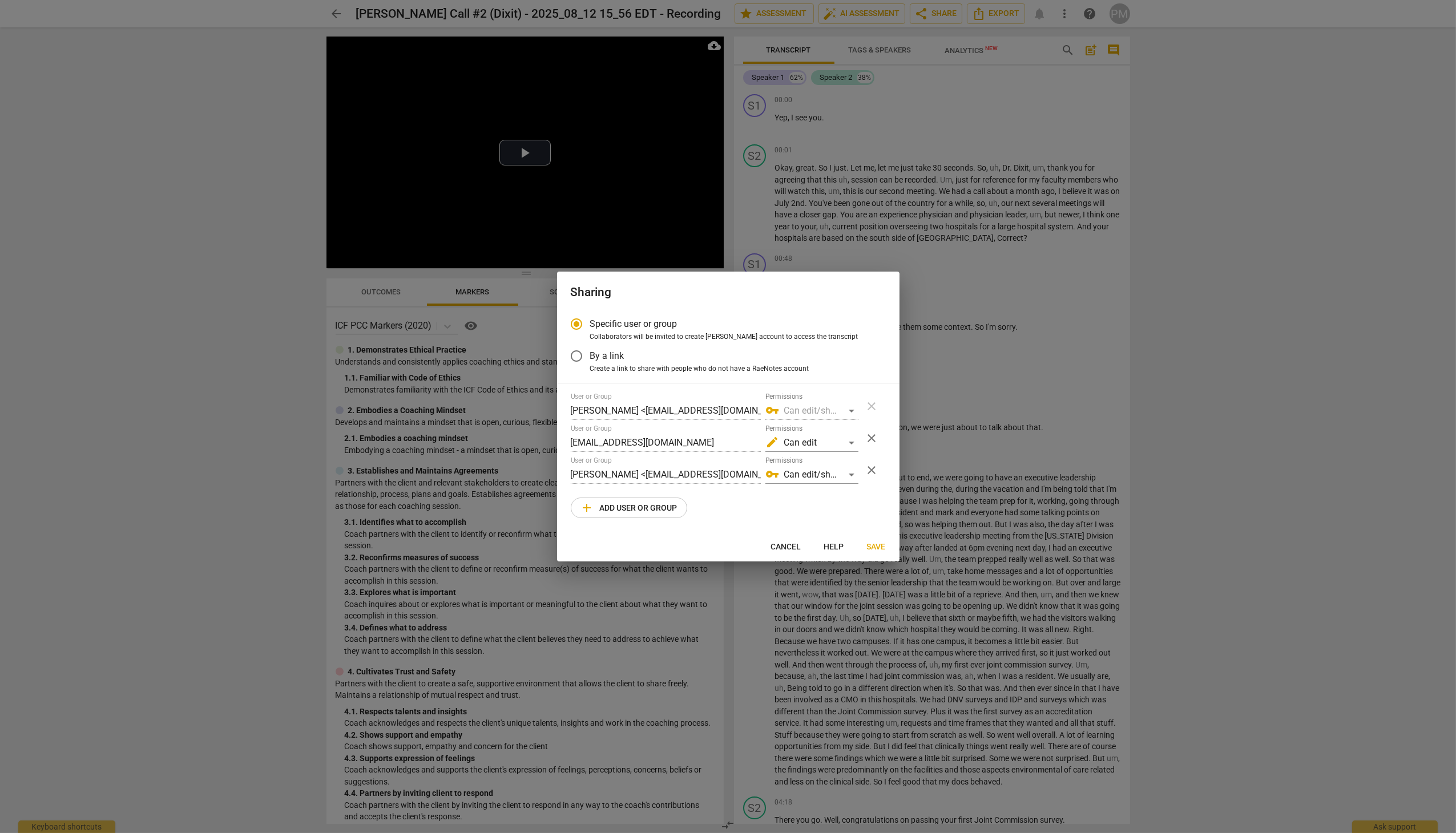
click at [1029, 99] on div at bounding box center [728, 416] width 1456 height 833
radio input "false"
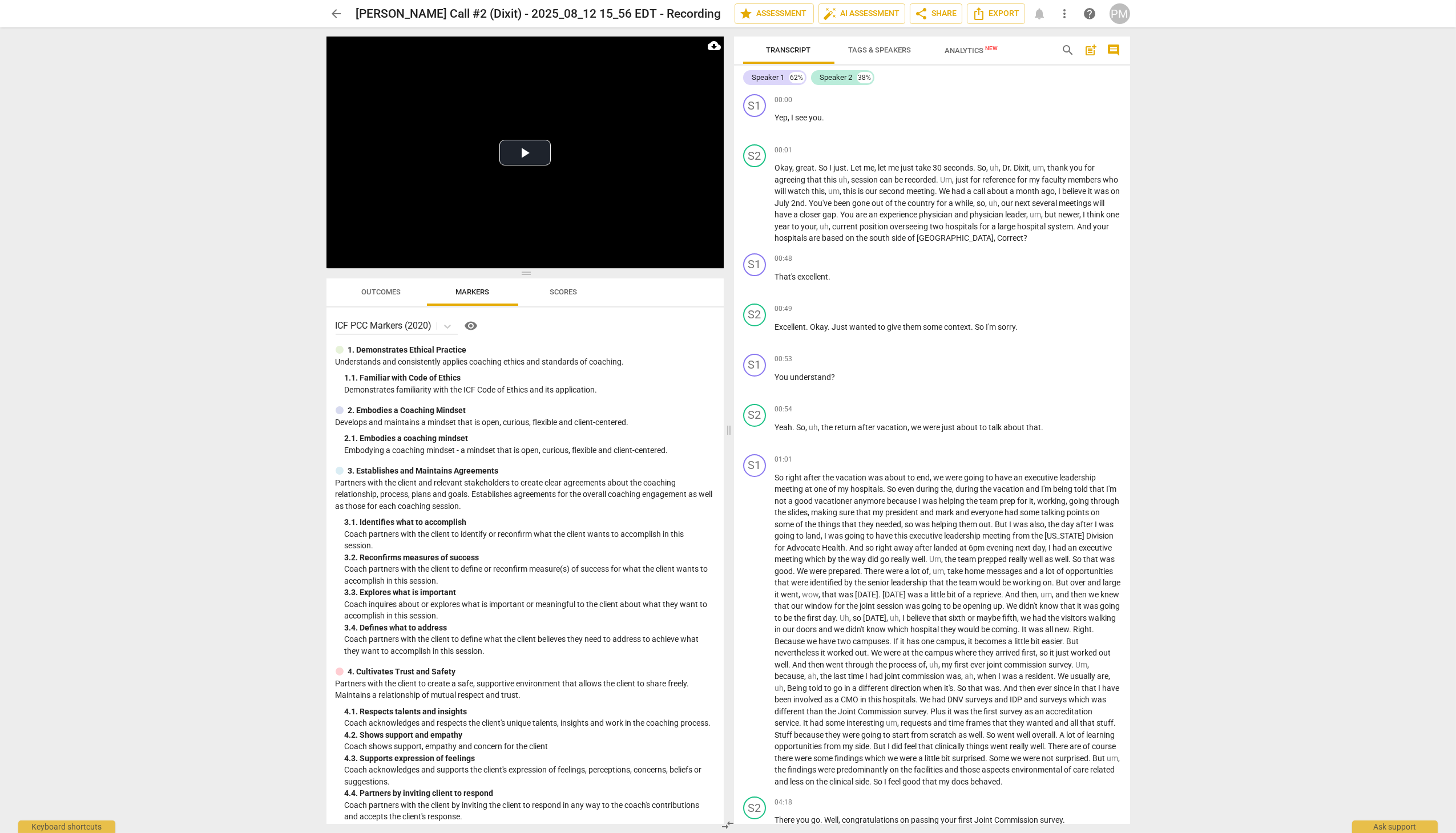
click at [880, 50] on span "Tags & Speakers" at bounding box center [880, 50] width 63 height 9
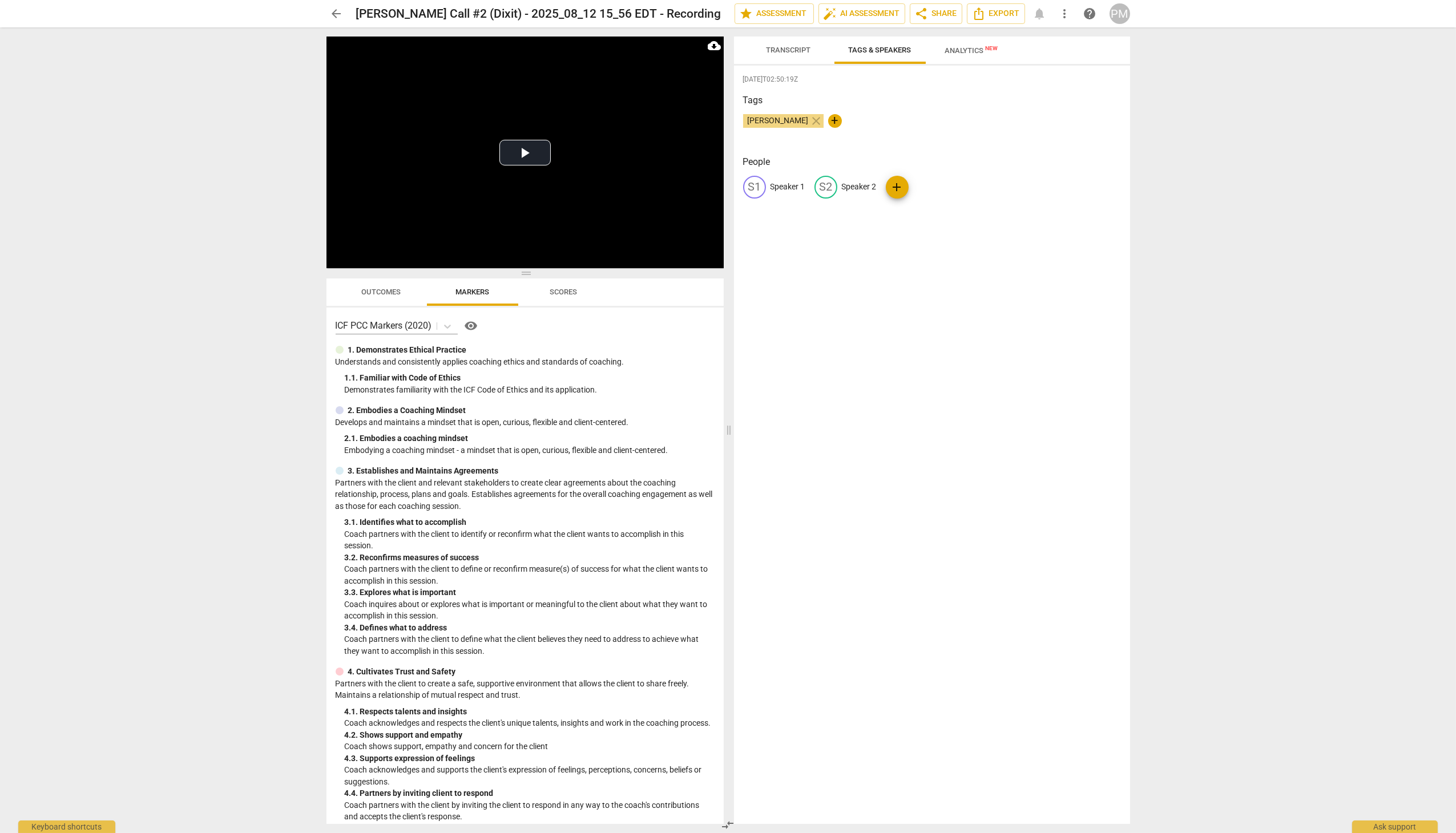
click at [779, 191] on p "Speaker 1" at bounding box center [787, 187] width 35 height 12
type input "Client"
click at [927, 185] on p "Speaker 2" at bounding box center [933, 187] width 35 height 12
type input "Coach"
click at [1091, 205] on div "CL Client edit Coach delete add" at bounding box center [933, 191] width 378 height 32
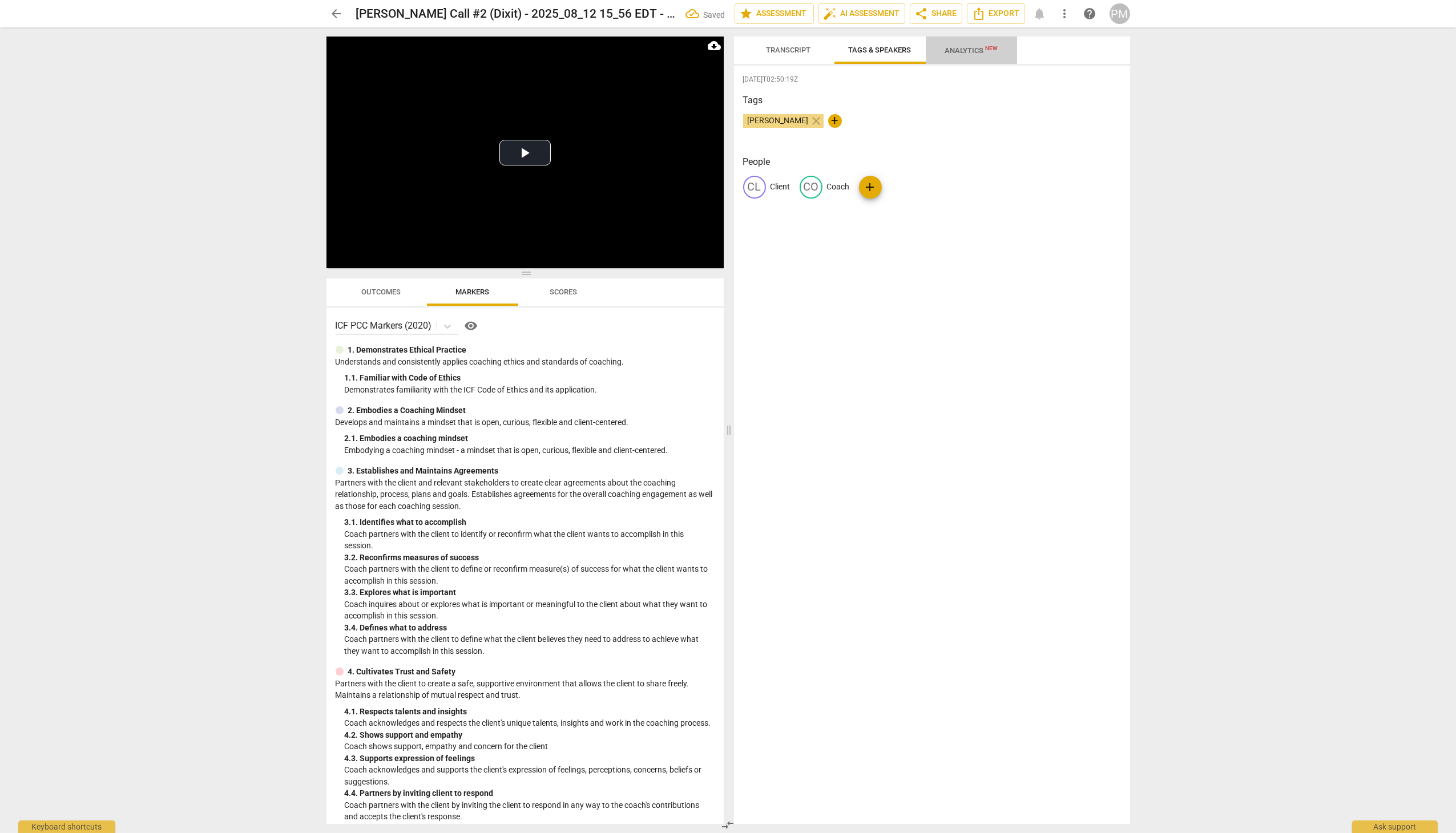
click at [964, 47] on span "Analytics New" at bounding box center [971, 50] width 53 height 9
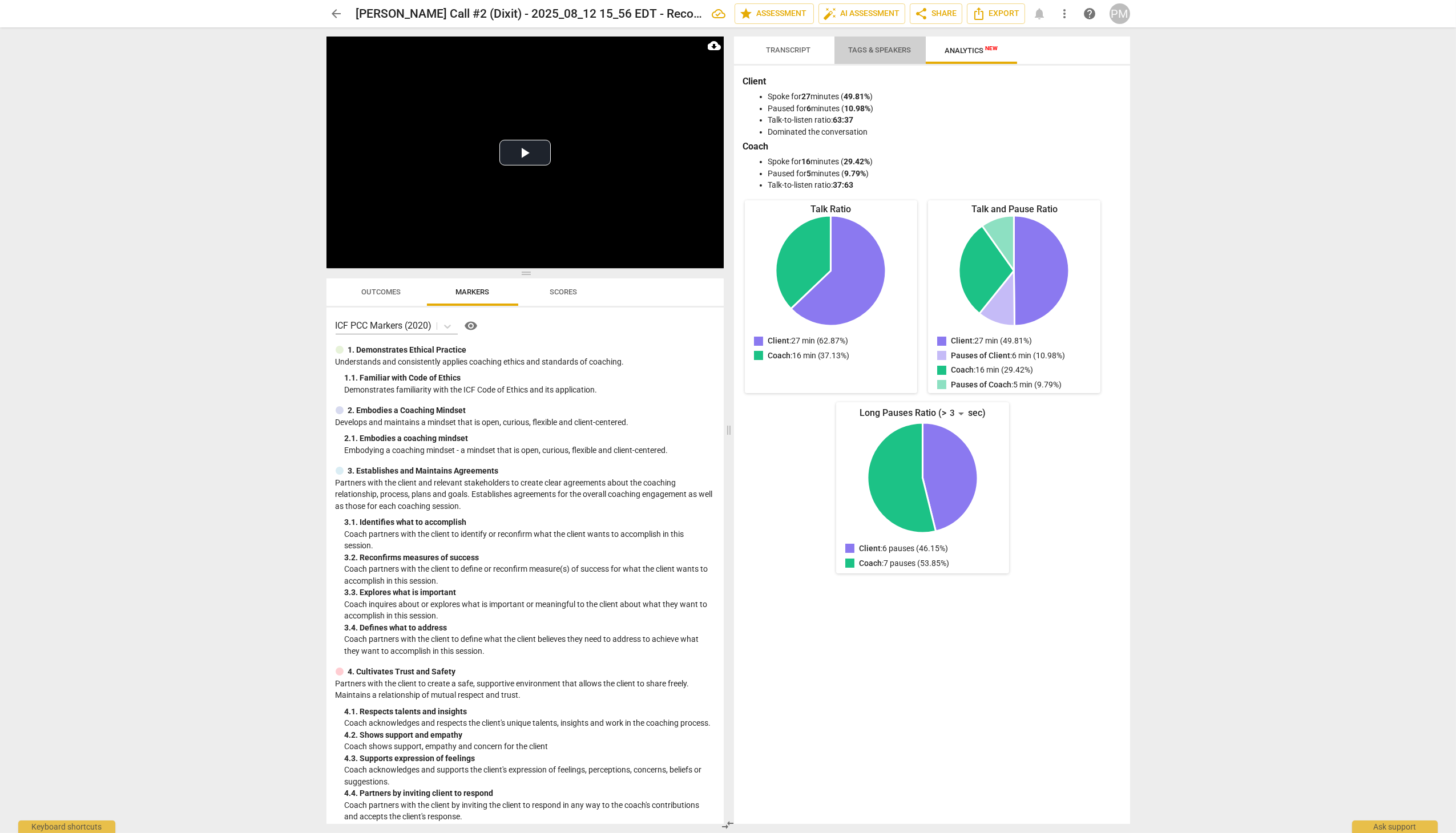
click at [886, 50] on span "Tags & Speakers" at bounding box center [880, 50] width 63 height 9
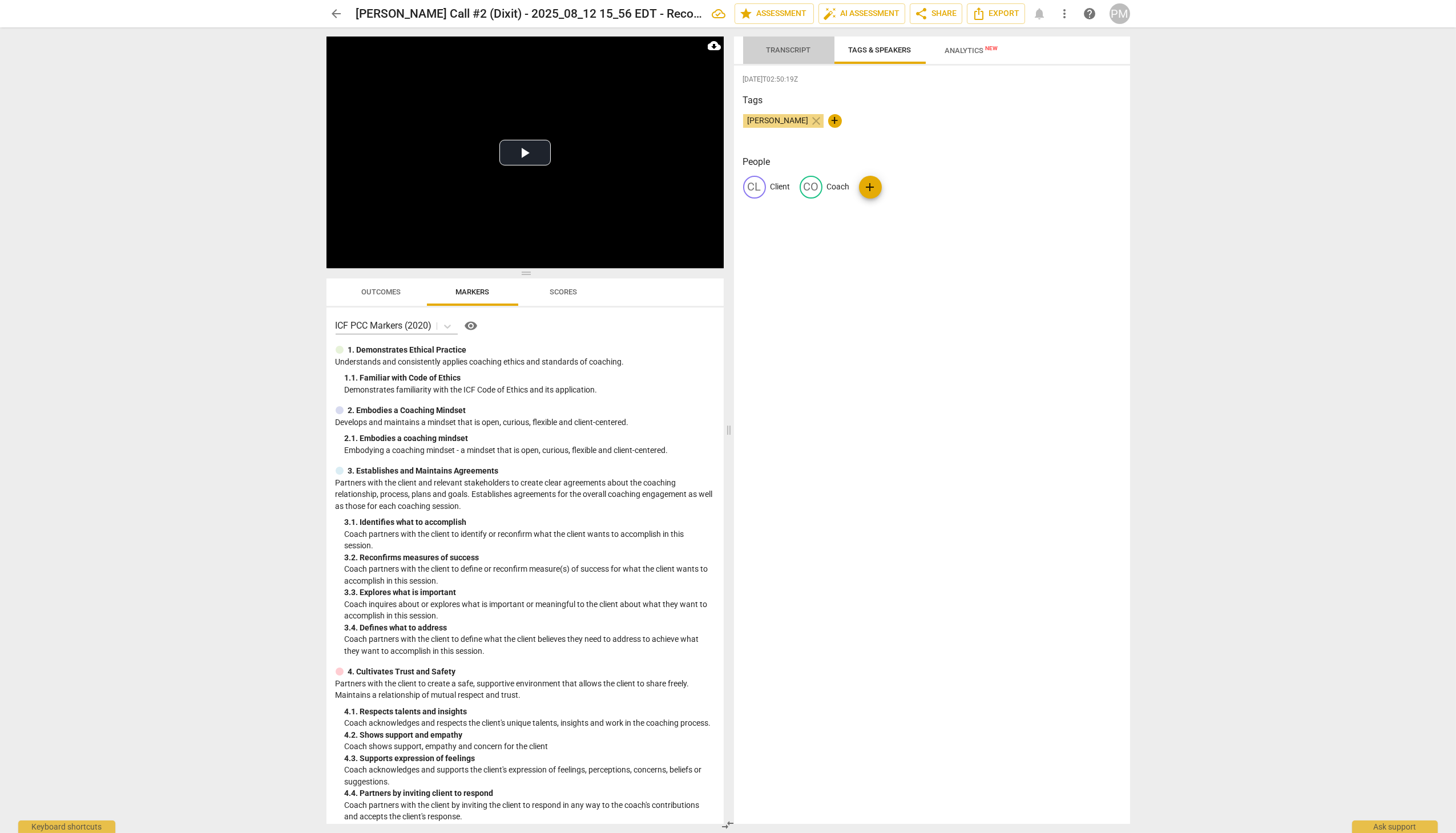
click at [778, 51] on span "Transcript" at bounding box center [789, 50] width 44 height 9
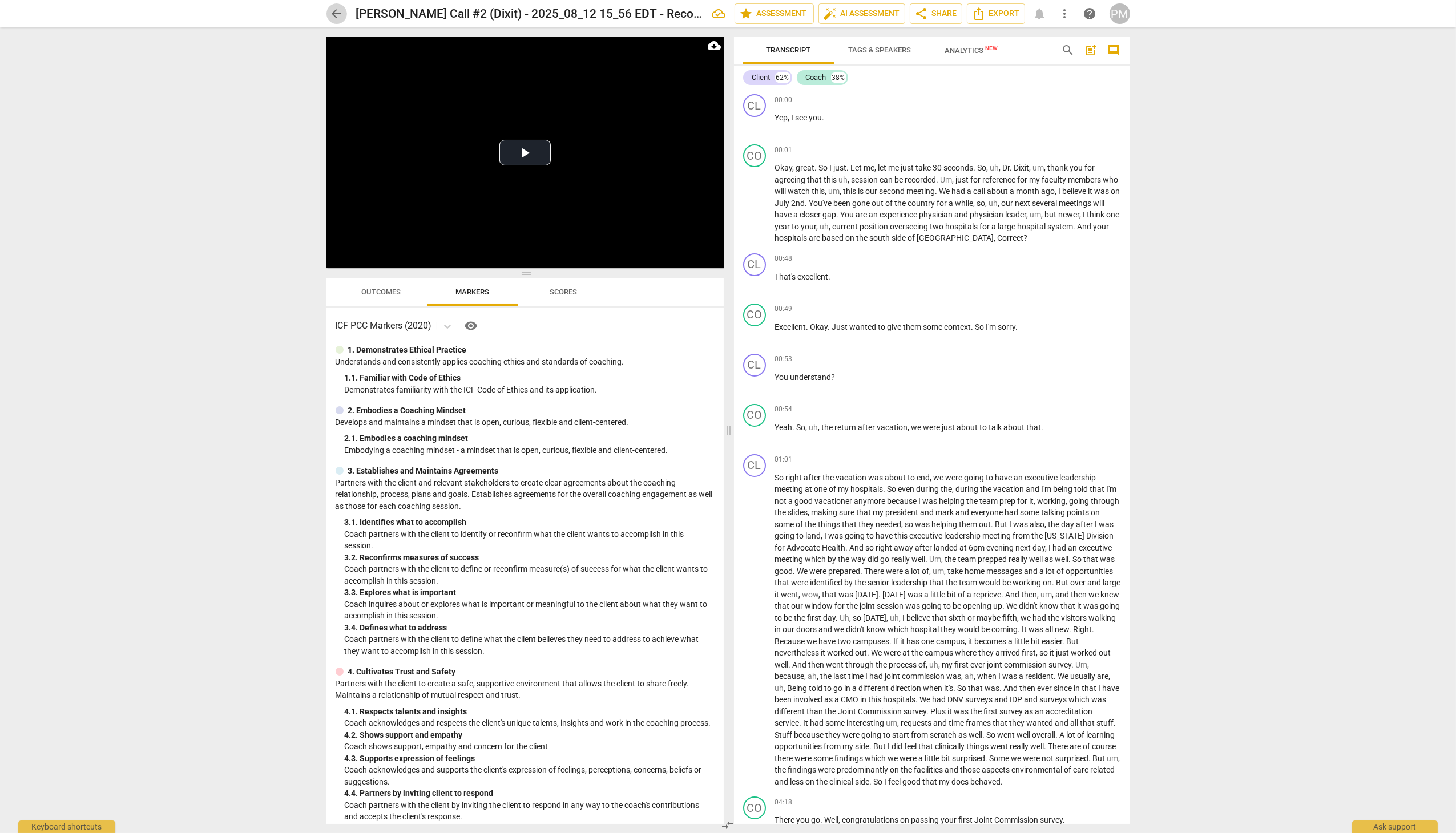
click at [339, 15] on span "arrow_back" at bounding box center [337, 13] width 13 height 13
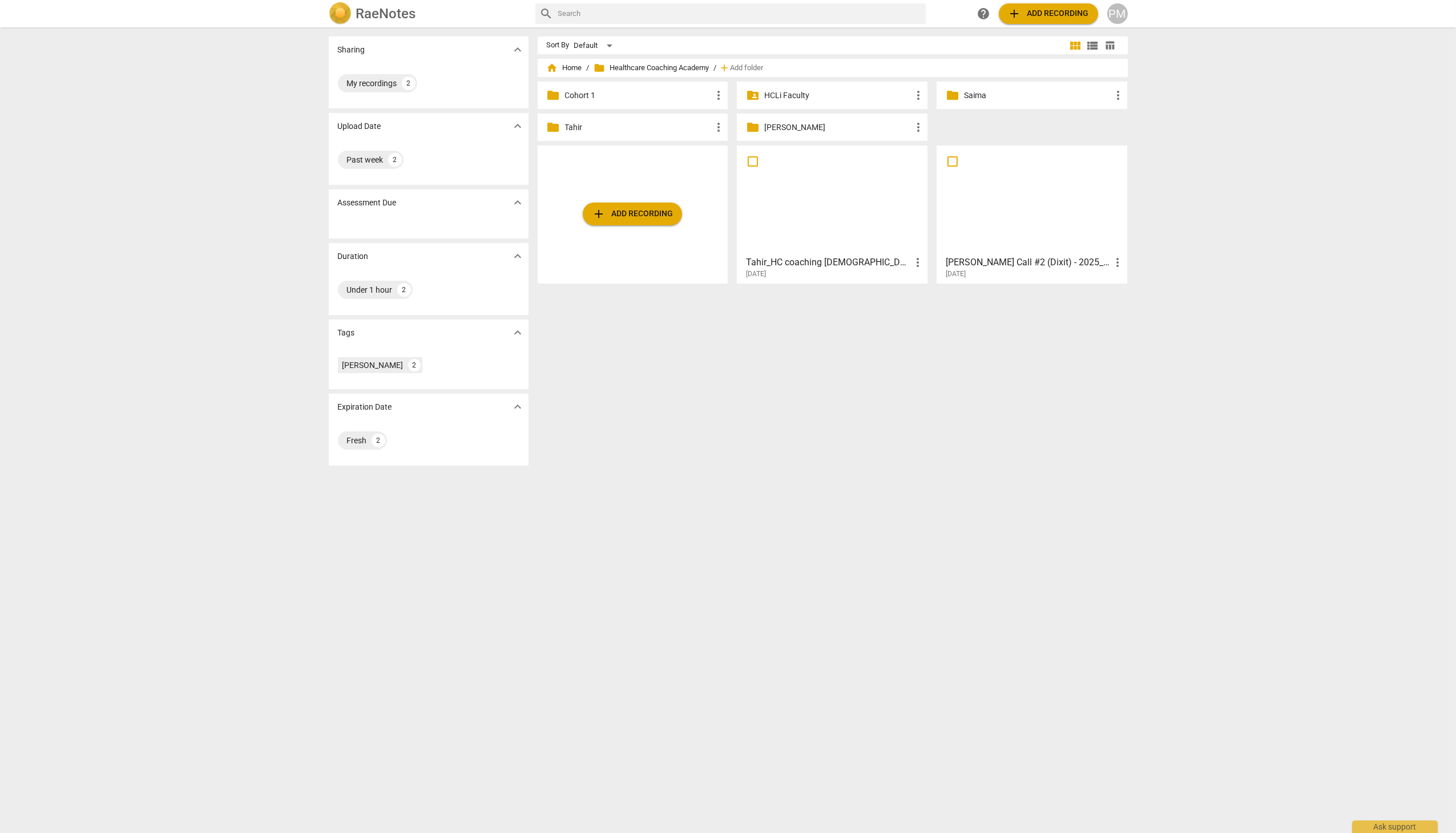
click at [875, 208] on div at bounding box center [832, 200] width 182 height 101
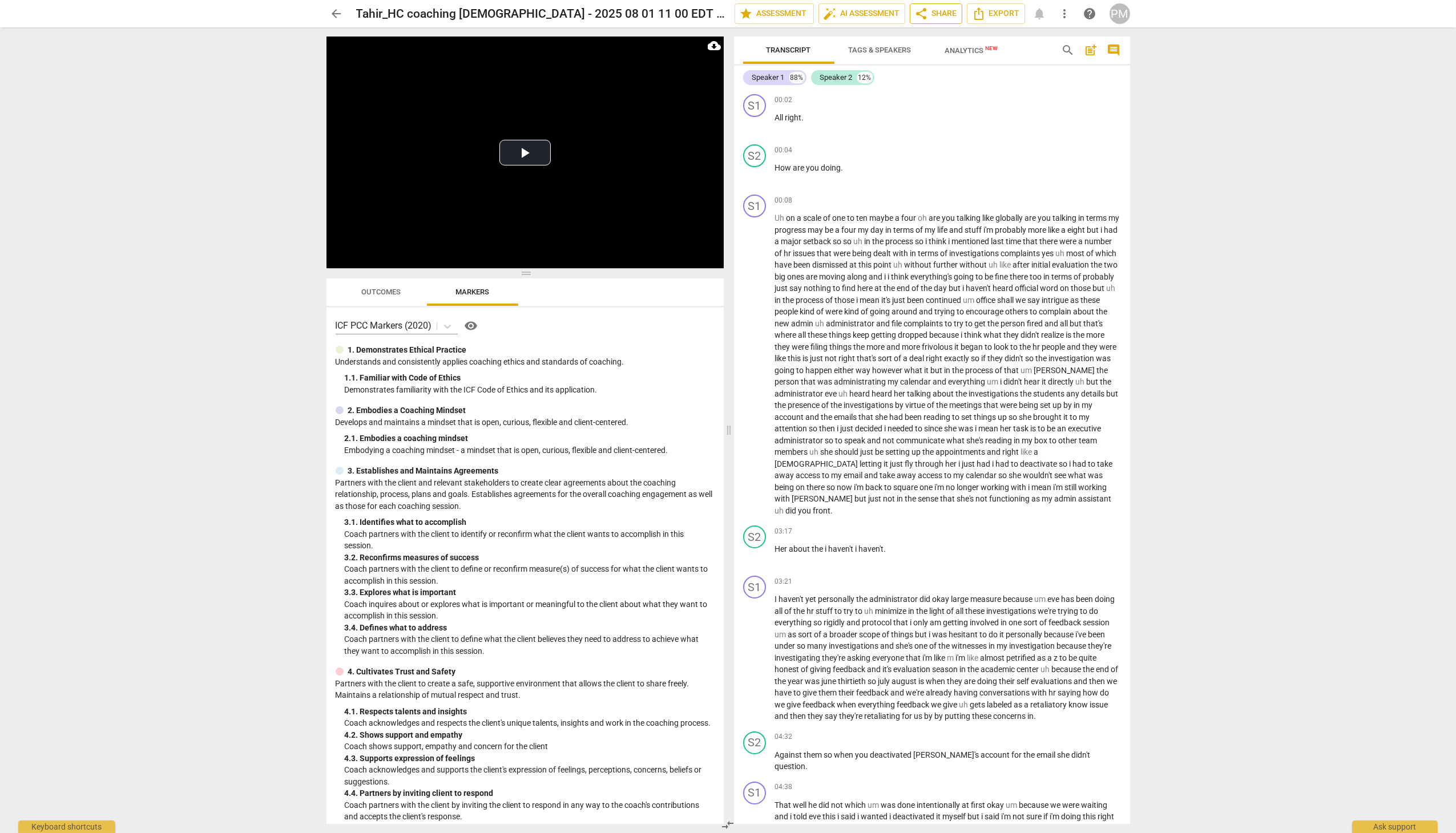
click at [939, 16] on span "share Share" at bounding box center [936, 13] width 42 height 13
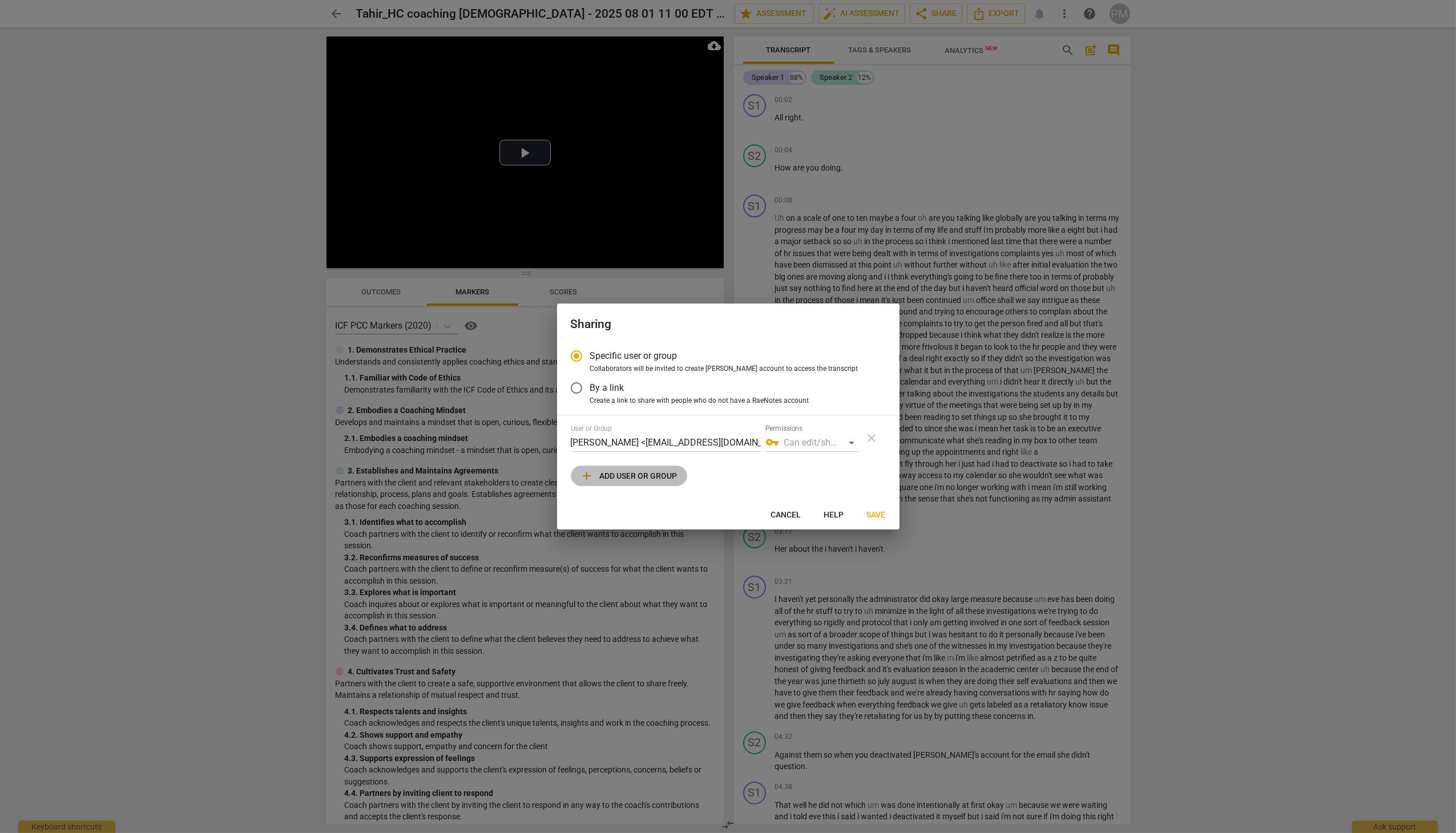
click at [649, 473] on span "add Add user or group" at bounding box center [629, 476] width 97 height 13
radio input "false"
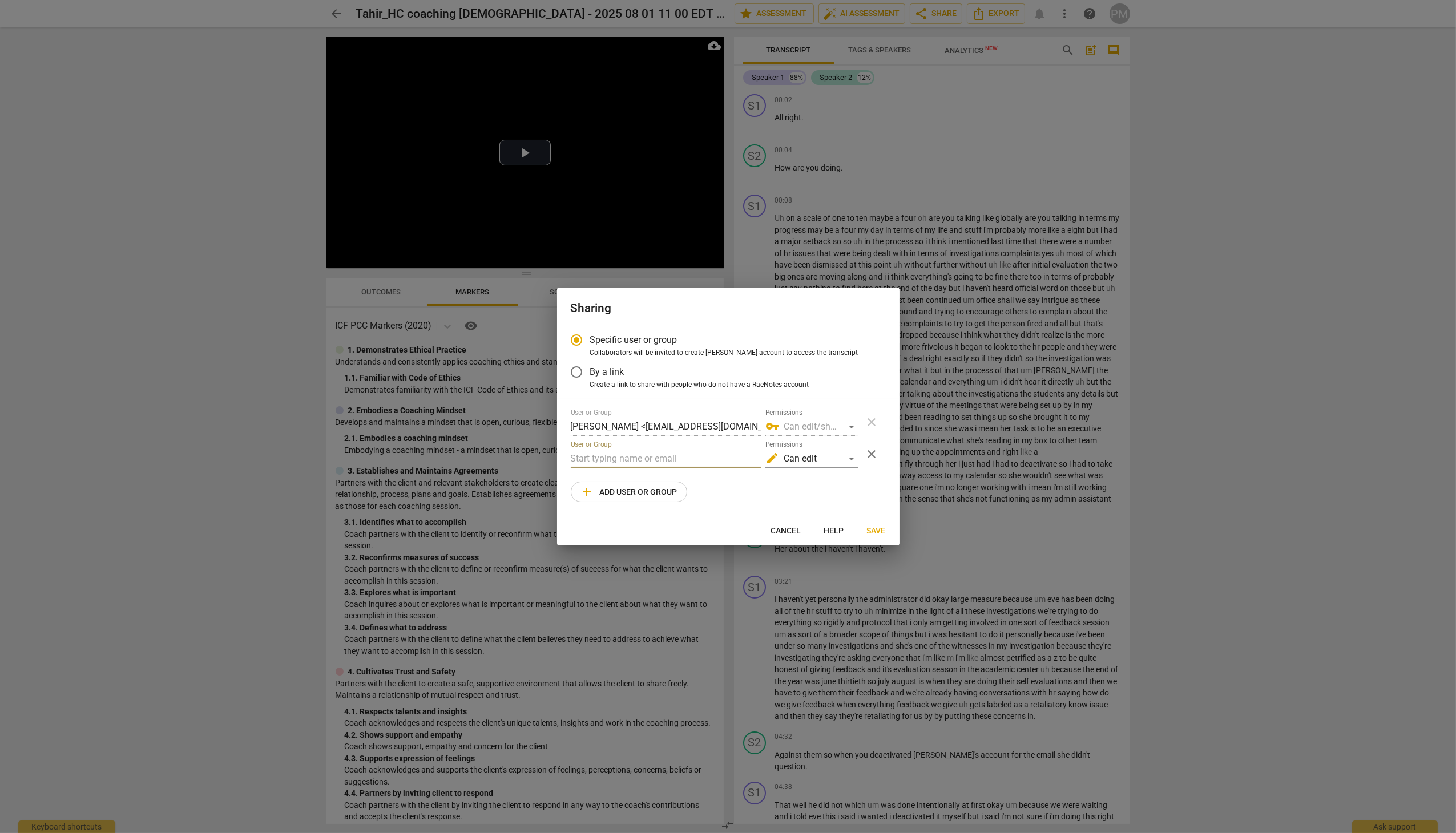
click at [621, 464] on input "text" at bounding box center [666, 459] width 190 height 19
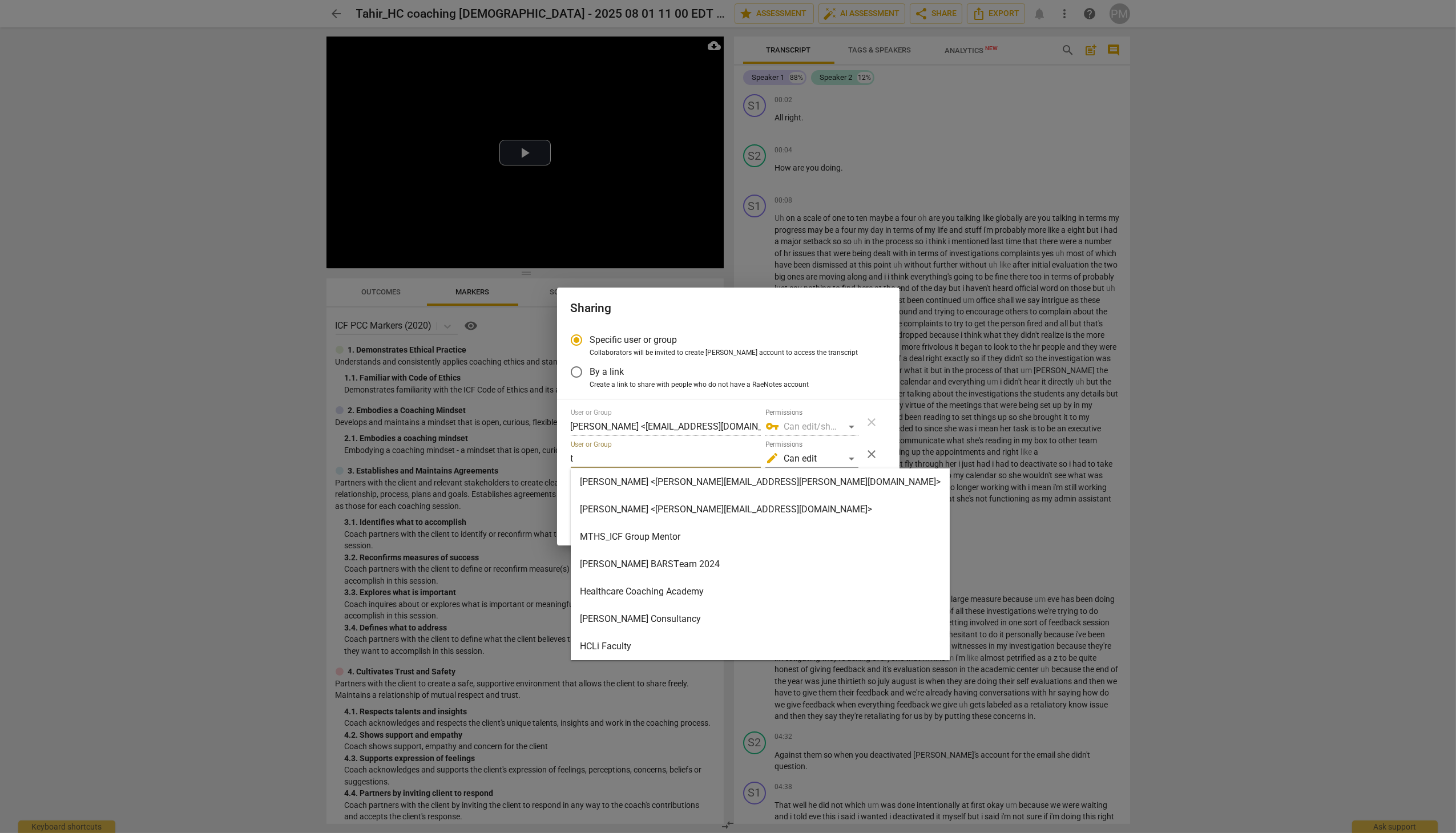
type input "t"
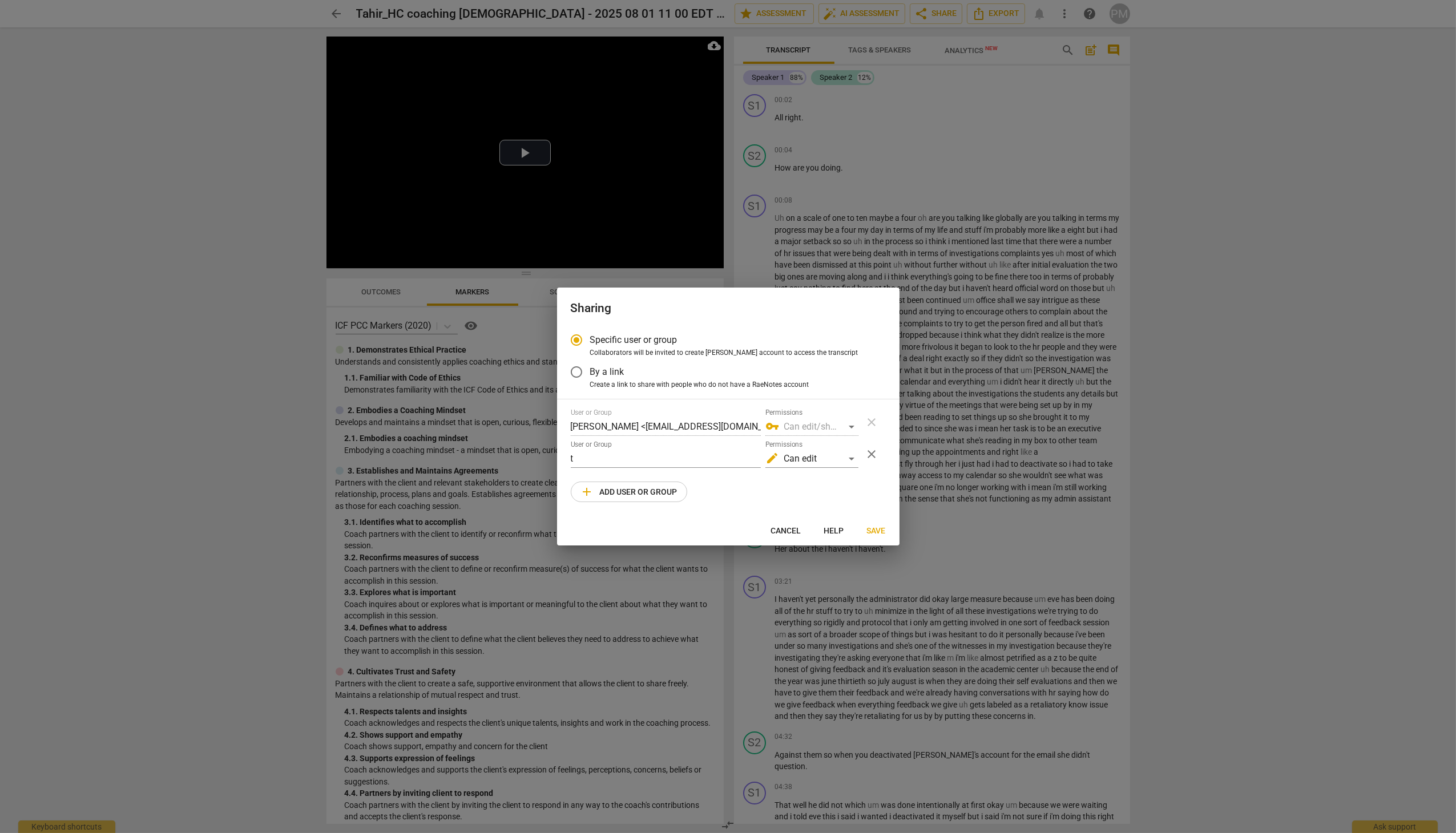
click at [1297, 633] on div at bounding box center [728, 416] width 1456 height 833
radio input "false"
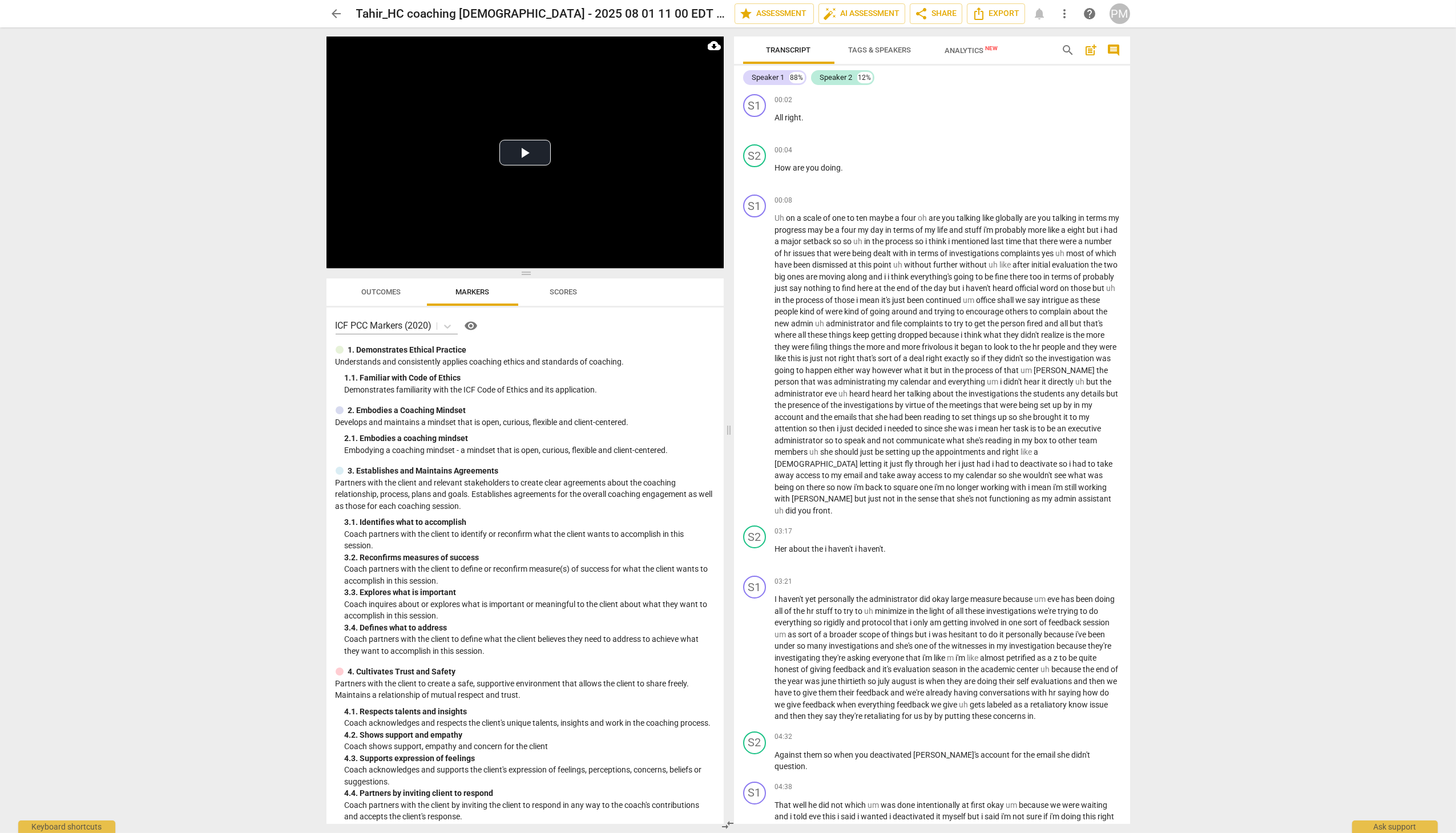
click at [949, 26] on div "arrow_back Tahir_HC coaching Christian - 2025 08 01 11 00 EDT - Recording edit …" at bounding box center [728, 13] width 1438 height 27
click at [939, 12] on span "share Share" at bounding box center [936, 13] width 42 height 13
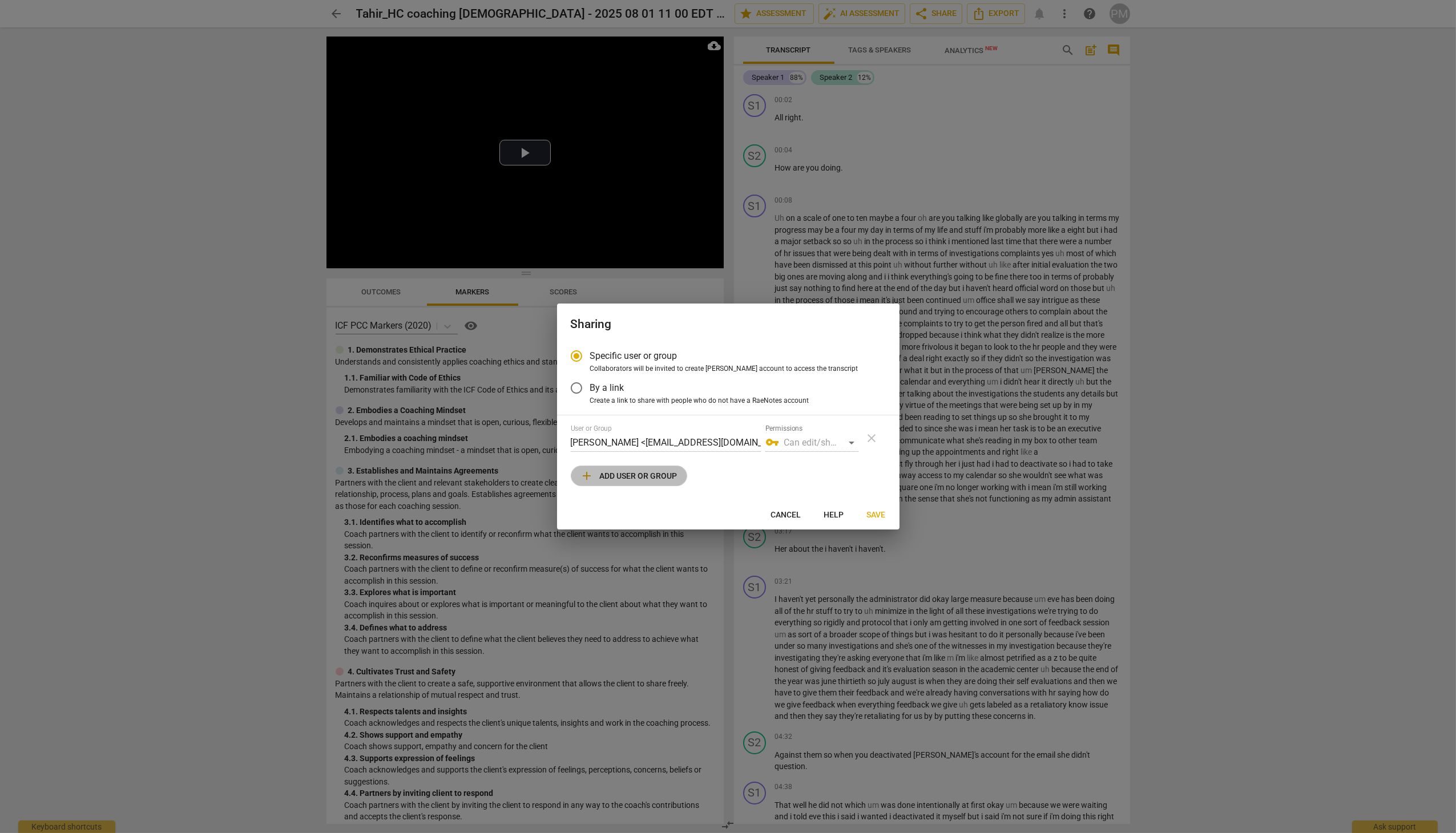
click at [651, 482] on span "add Add user or group" at bounding box center [629, 476] width 97 height 13
radio input "false"
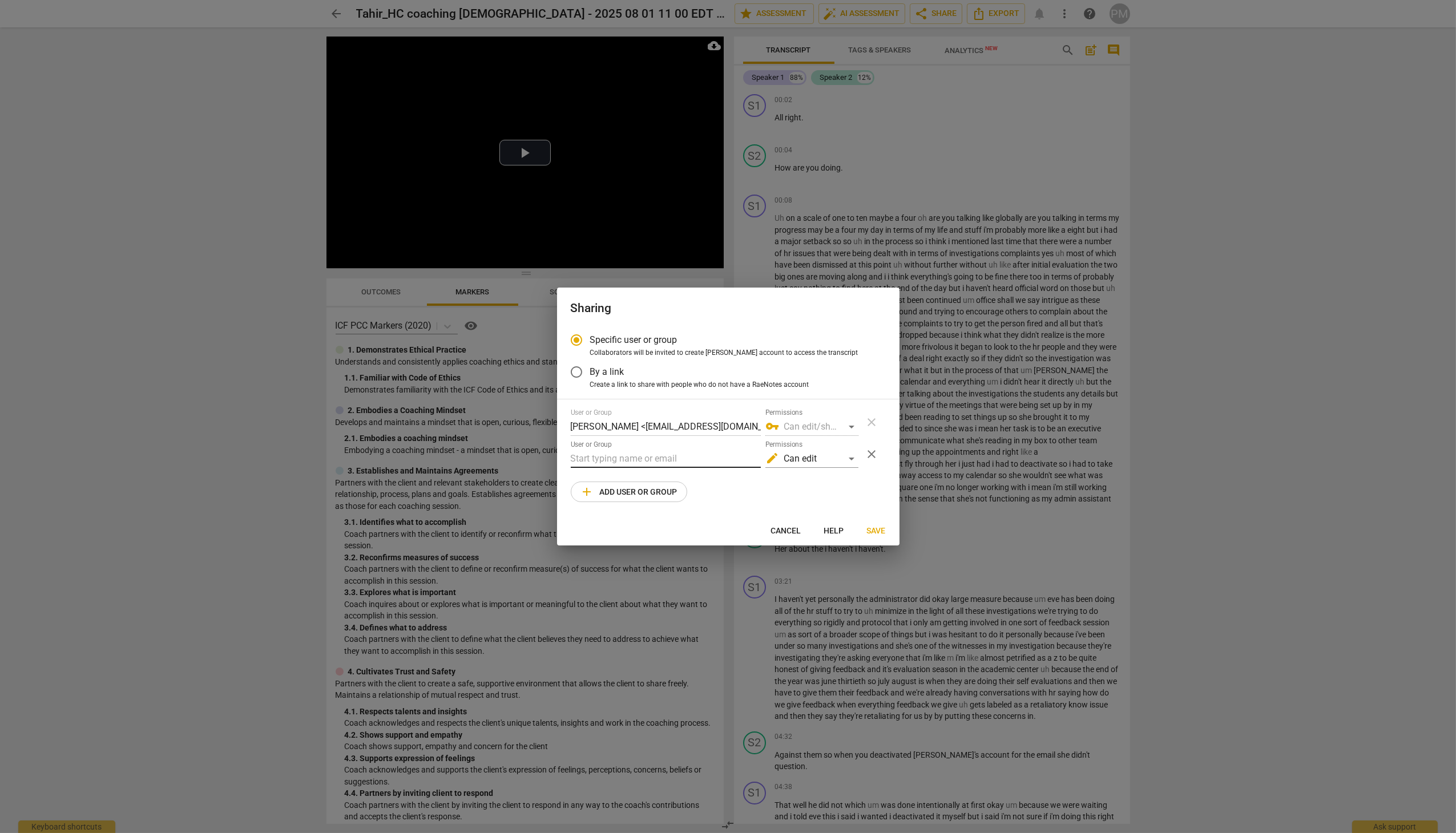
click at [619, 462] on input "text" at bounding box center [666, 459] width 190 height 19
paste input "[EMAIL_ADDRESS][DOMAIN_NAME]"
type input "[EMAIL_ADDRESS][DOMAIN_NAME]"
click at [838, 456] on div "edit Can edit" at bounding box center [813, 459] width 93 height 19
click at [833, 485] on li "vpn_key Can edit/share" at bounding box center [812, 486] width 96 height 27
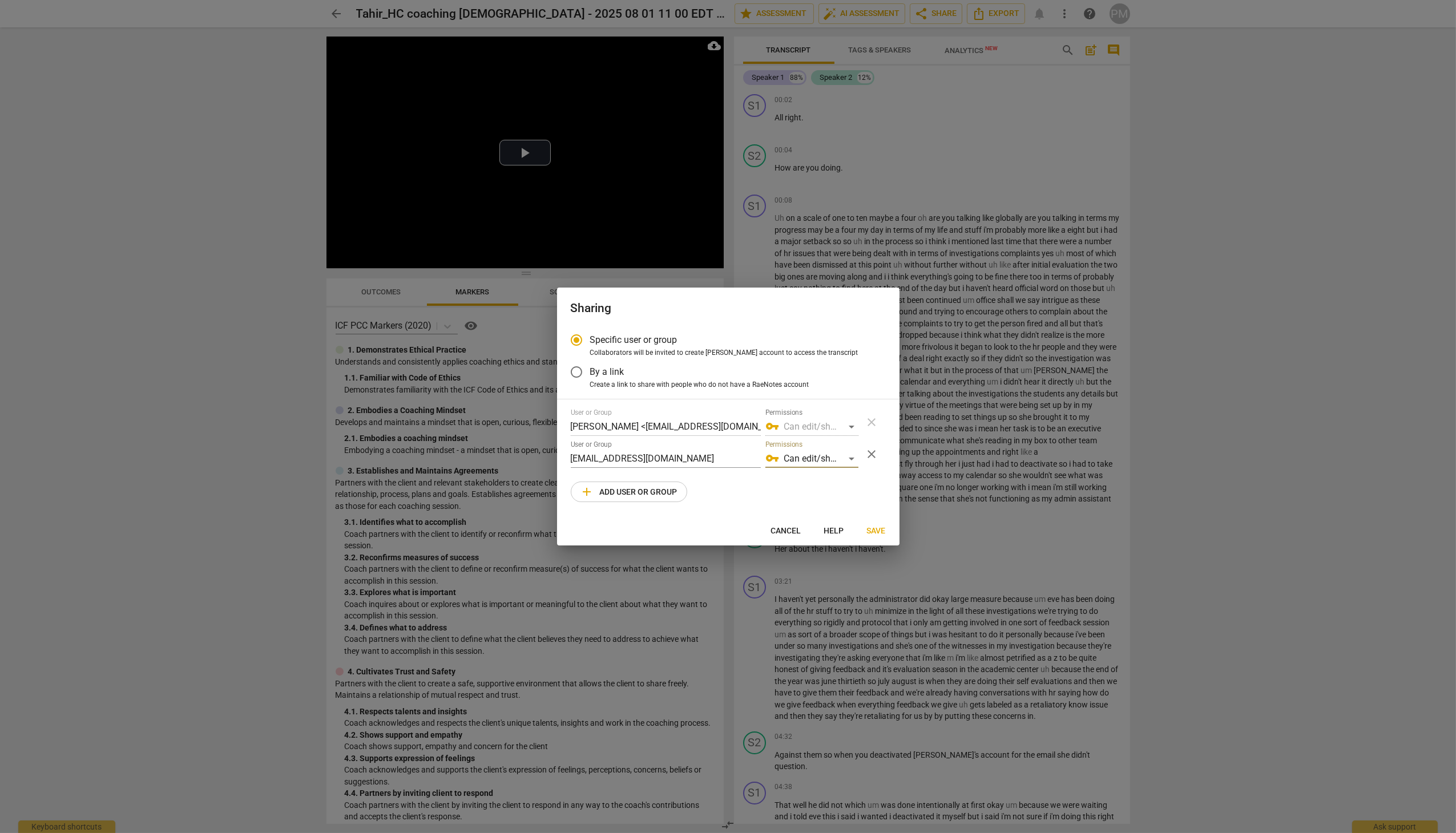
click at [877, 527] on span "Save" at bounding box center [876, 531] width 19 height 11
radio input "false"
type input "[PERSON_NAME] <[EMAIL_ADDRESS][DOMAIN_NAME]>"
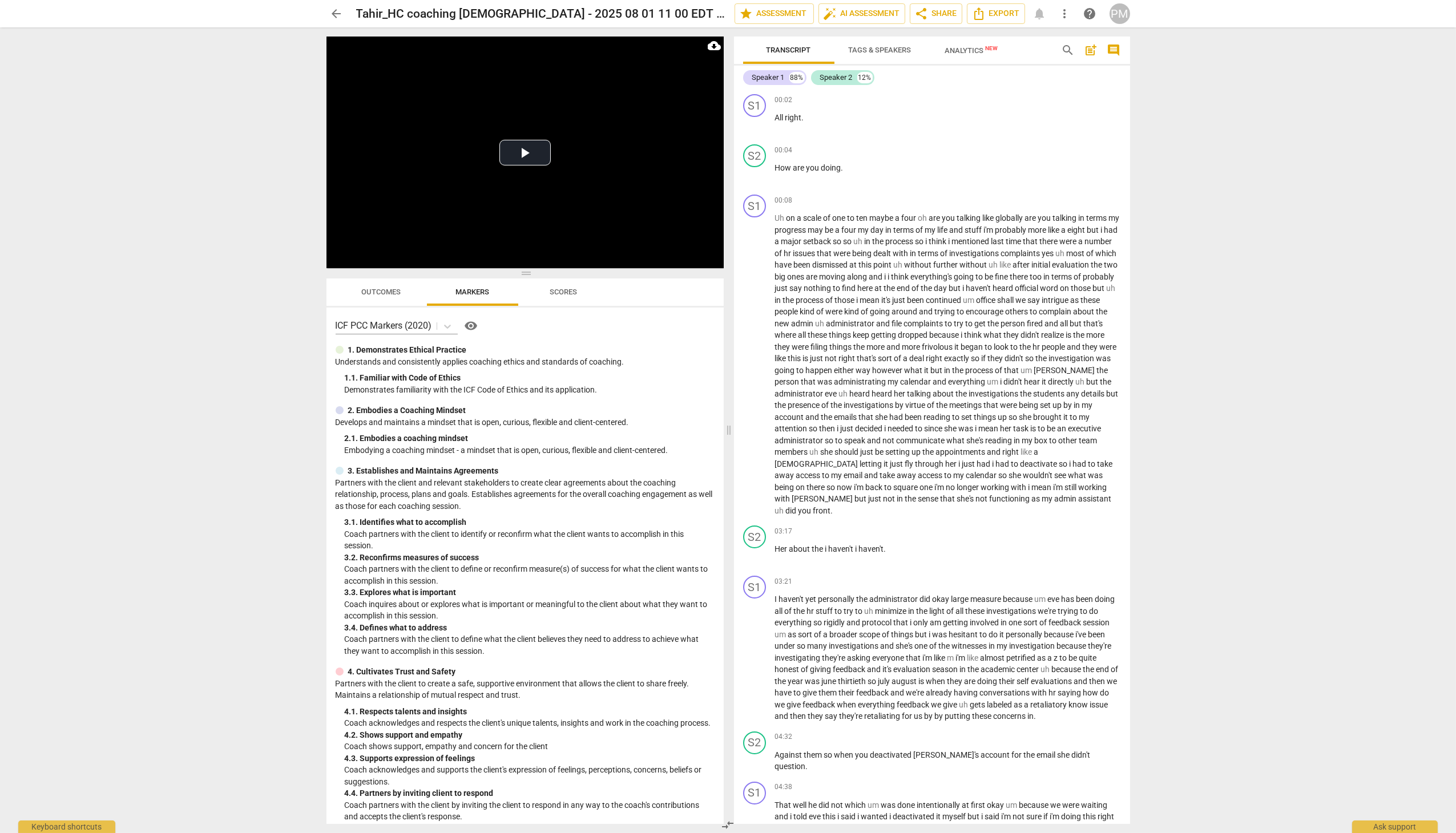
click at [886, 50] on span "Tags & Speakers" at bounding box center [880, 50] width 63 height 9
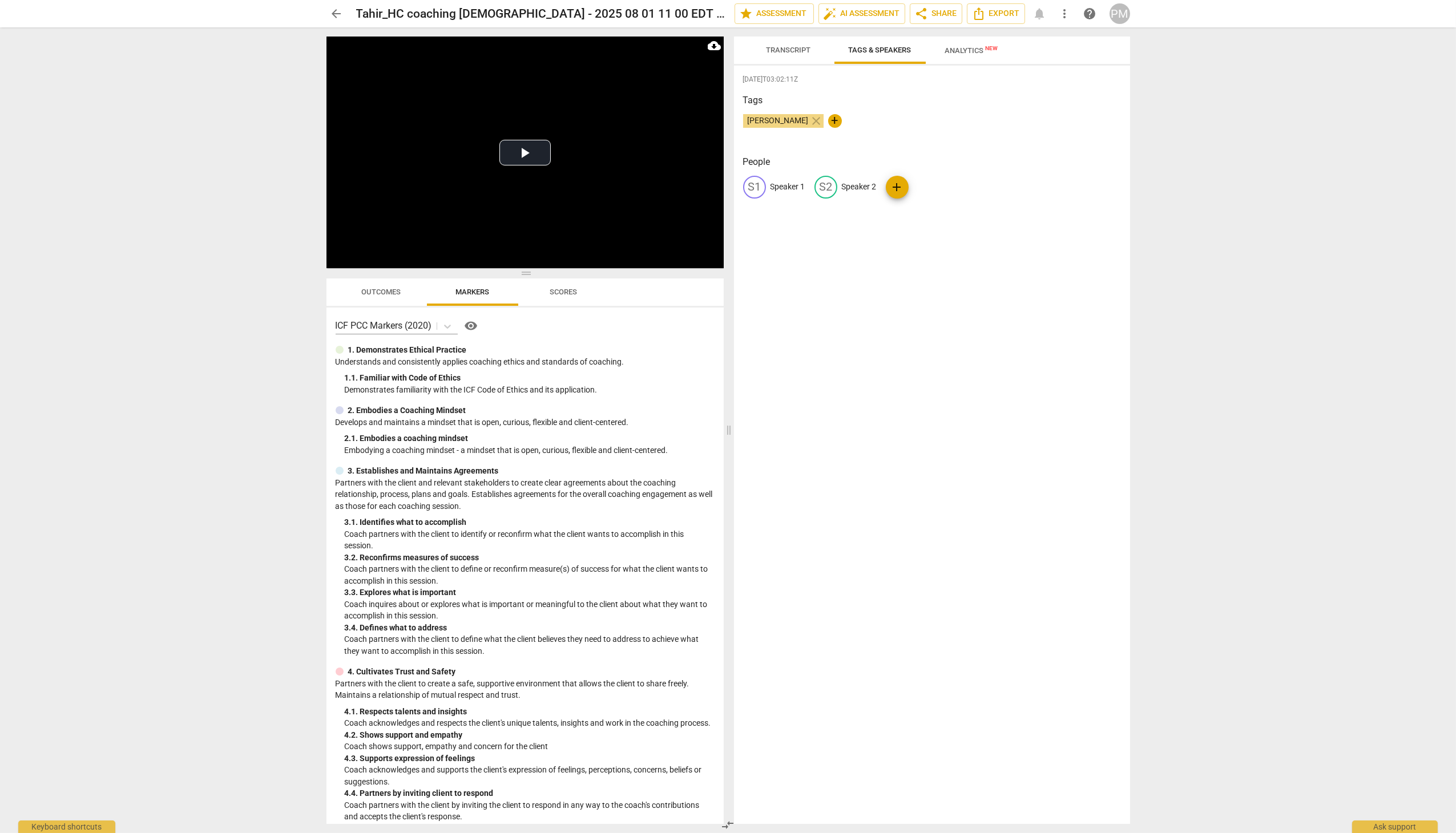
click at [794, 187] on p "Speaker 1" at bounding box center [787, 187] width 35 height 12
click at [784, 190] on p "Speaker 1" at bounding box center [787, 187] width 35 height 12
type input "Client"
click at [926, 190] on p "Speaker 2" at bounding box center [933, 187] width 35 height 12
type input "Coach"
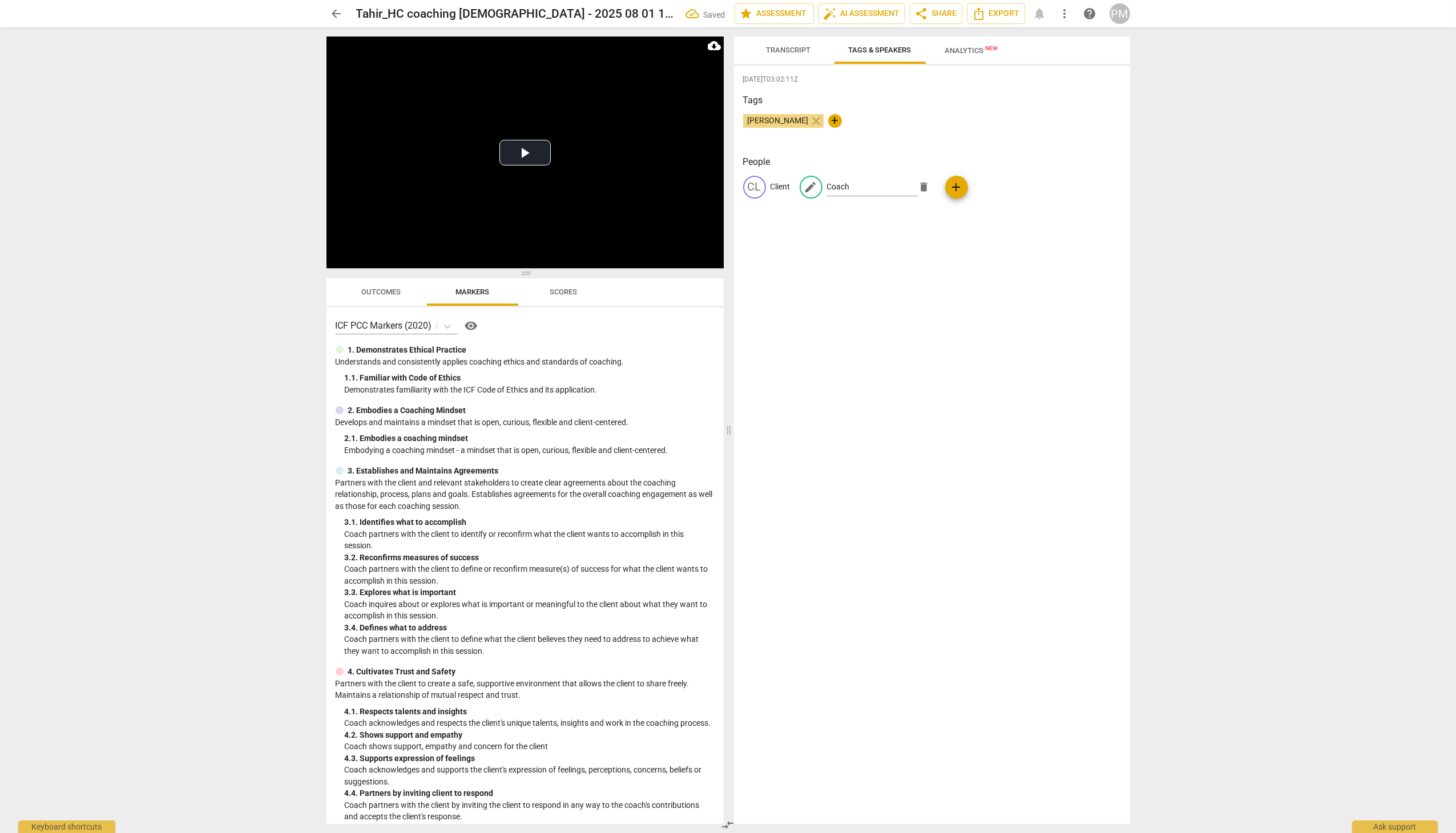
click at [934, 123] on div "[PERSON_NAME] close +" at bounding box center [933, 125] width 378 height 23
click at [787, 46] on span "Transcript" at bounding box center [789, 50] width 44 height 9
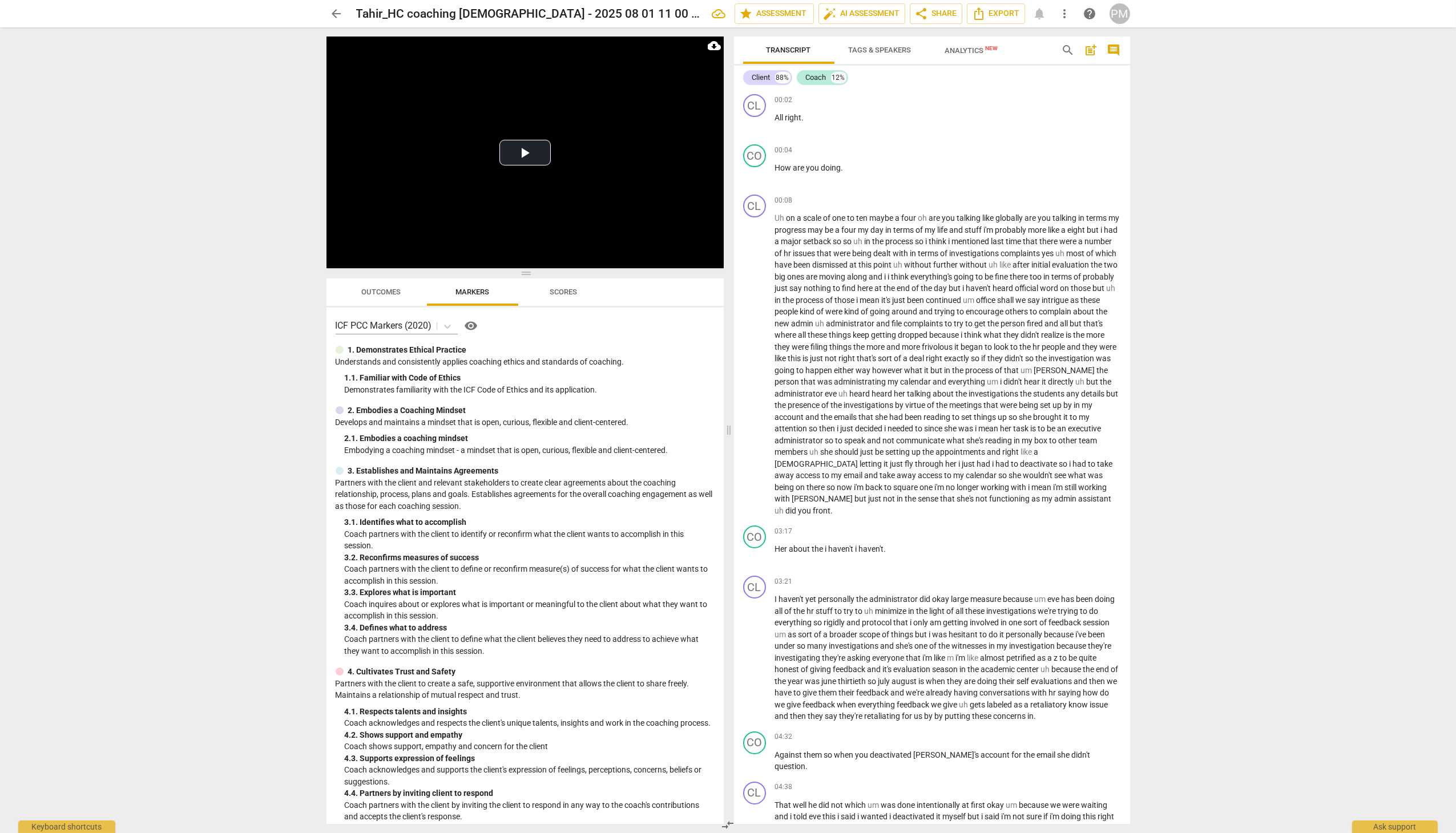
click at [339, 14] on span "arrow_back" at bounding box center [337, 13] width 13 height 13
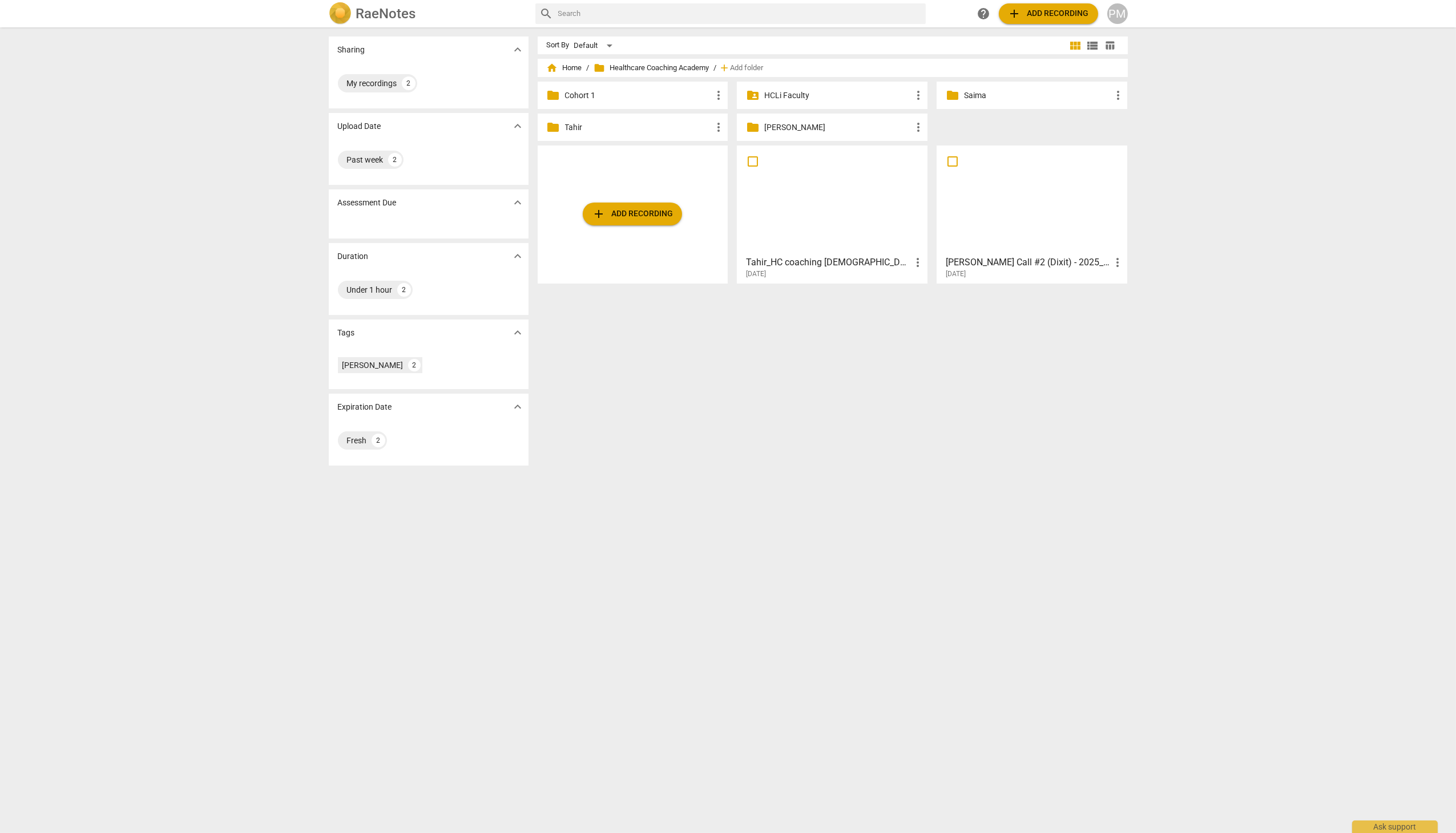
click at [766, 399] on div "Sort By Default view_module view_list table_chart home Home / folder Healthcare…" at bounding box center [837, 430] width 599 height 788
click at [1030, 227] on div at bounding box center [1032, 200] width 182 height 101
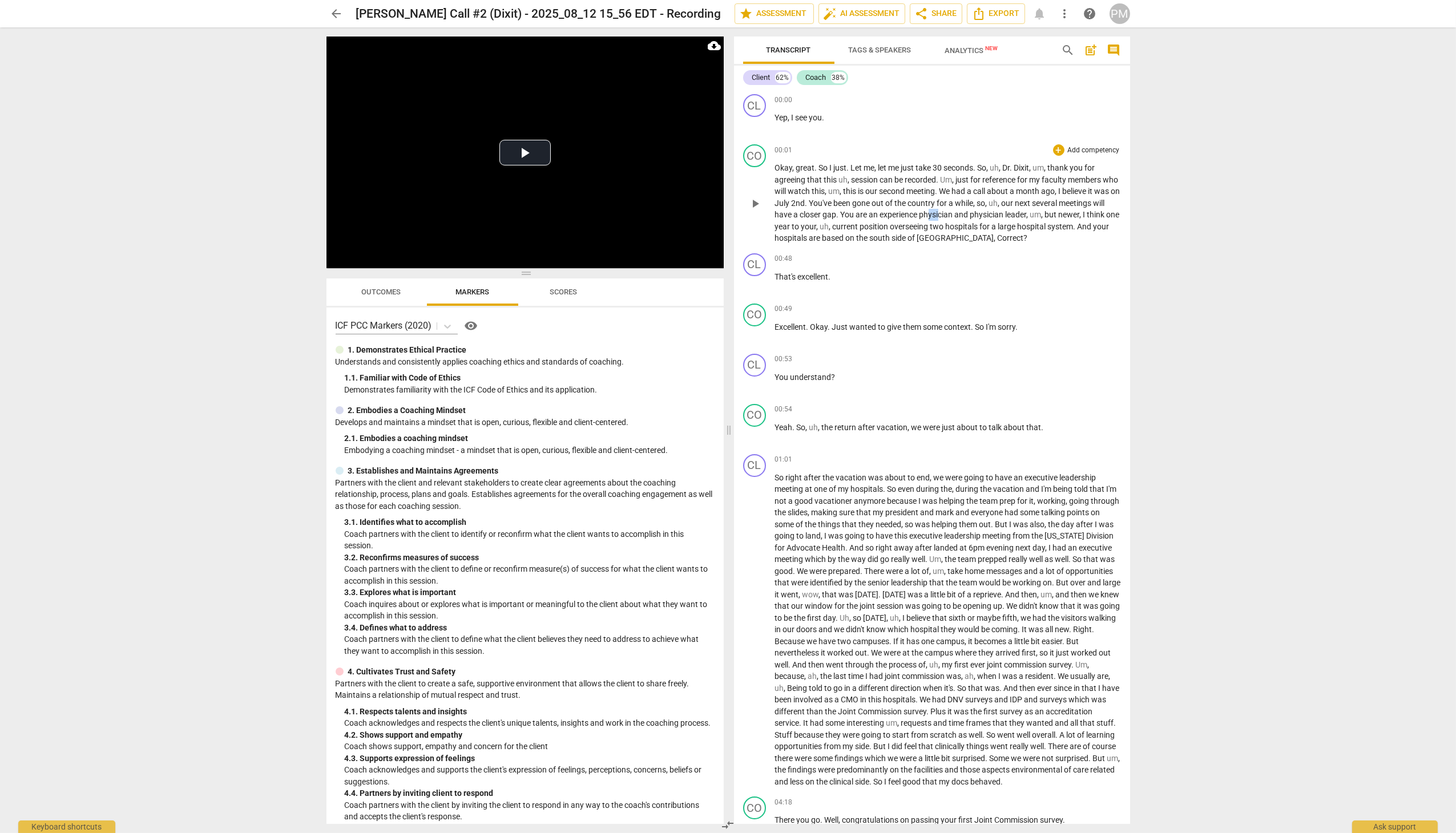
drag, startPoint x: 977, startPoint y: 210, endPoint x: 1036, endPoint y: 242, distance: 67.1
click at [1000, 222] on p "Okay , great . So I just . Let me , let me just take 30 seconds . So , uh , [PE…" at bounding box center [948, 203] width 346 height 82
drag, startPoint x: 1249, startPoint y: 145, endPoint x: 1256, endPoint y: 139, distance: 9.2
click at [1256, 139] on div "arrow_back Joe_Coaching Call #2 (Dixit) - 2025_08_12 15_56 EDT - Recording edit…" at bounding box center [728, 416] width 1456 height 833
drag, startPoint x: 1125, startPoint y: 104, endPoint x: 1125, endPoint y: 94, distance: 10.0
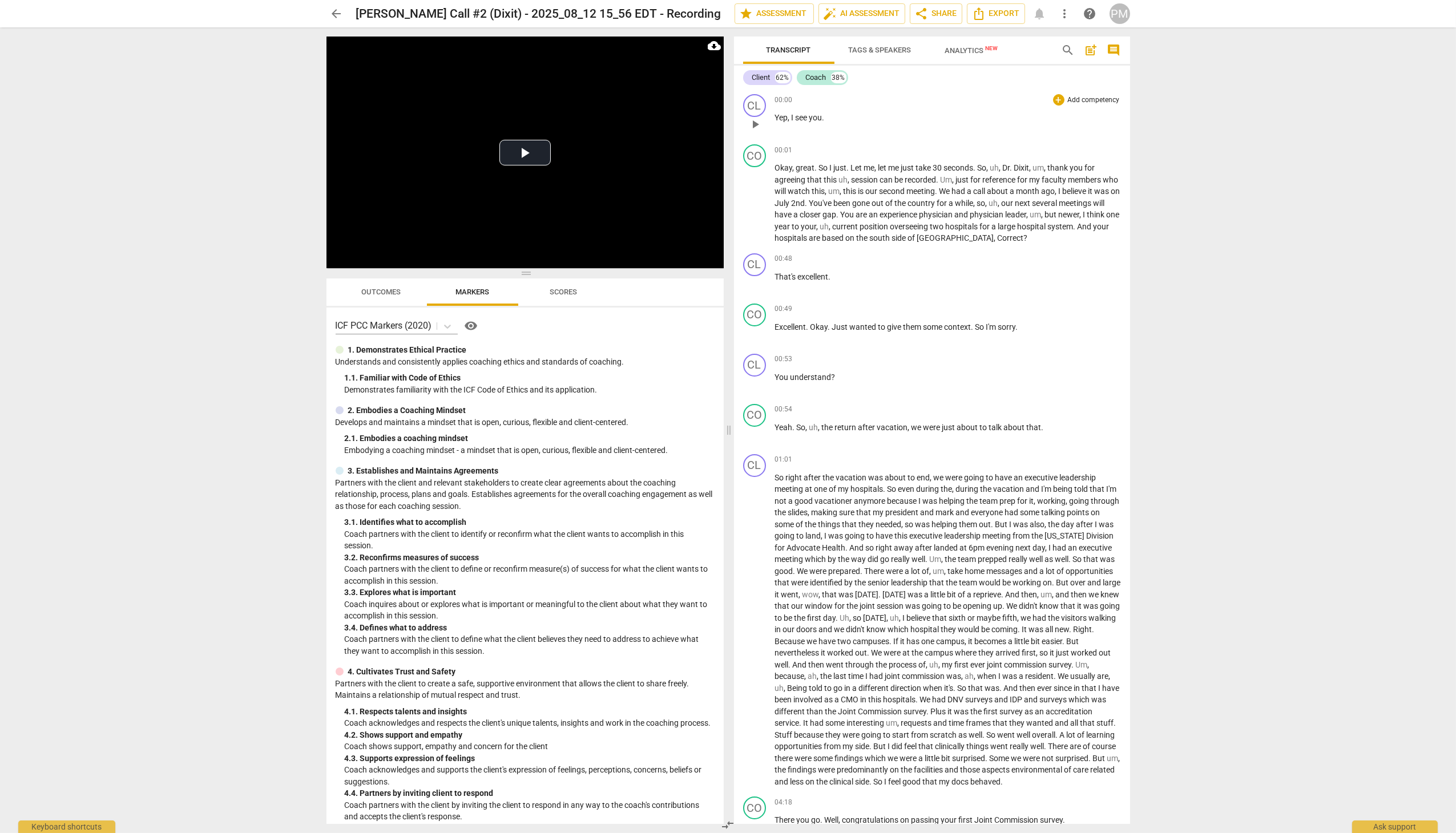
click at [1125, 93] on div "CL play_arrow pause 00:00 + Add competency keyboard_arrow_right Yep , I see you…" at bounding box center [932, 115] width 396 height 50
click at [897, 133] on div "00:00 + Add competency keyboard_arrow_right Yep , I see you ." at bounding box center [948, 114] width 346 height 41
click at [835, 147] on div "00:01 + Add competency keyboard_arrow_right" at bounding box center [948, 150] width 346 height 11
click at [851, 167] on span "Let" at bounding box center [858, 167] width 13 height 9
click at [851, 170] on span "Let" at bounding box center [858, 167] width 13 height 9
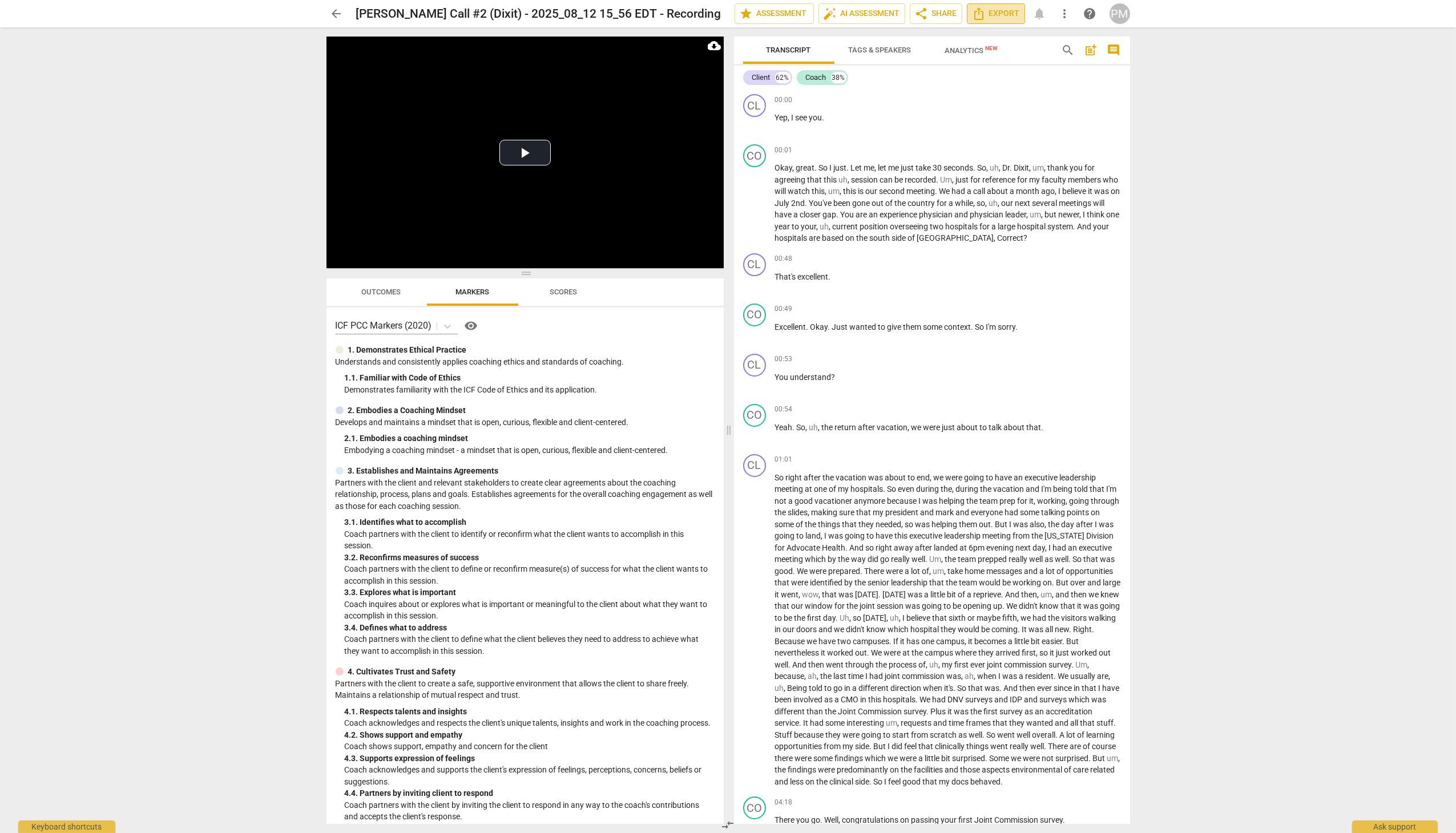
click at [1000, 15] on span "Export" at bounding box center [996, 13] width 48 height 13
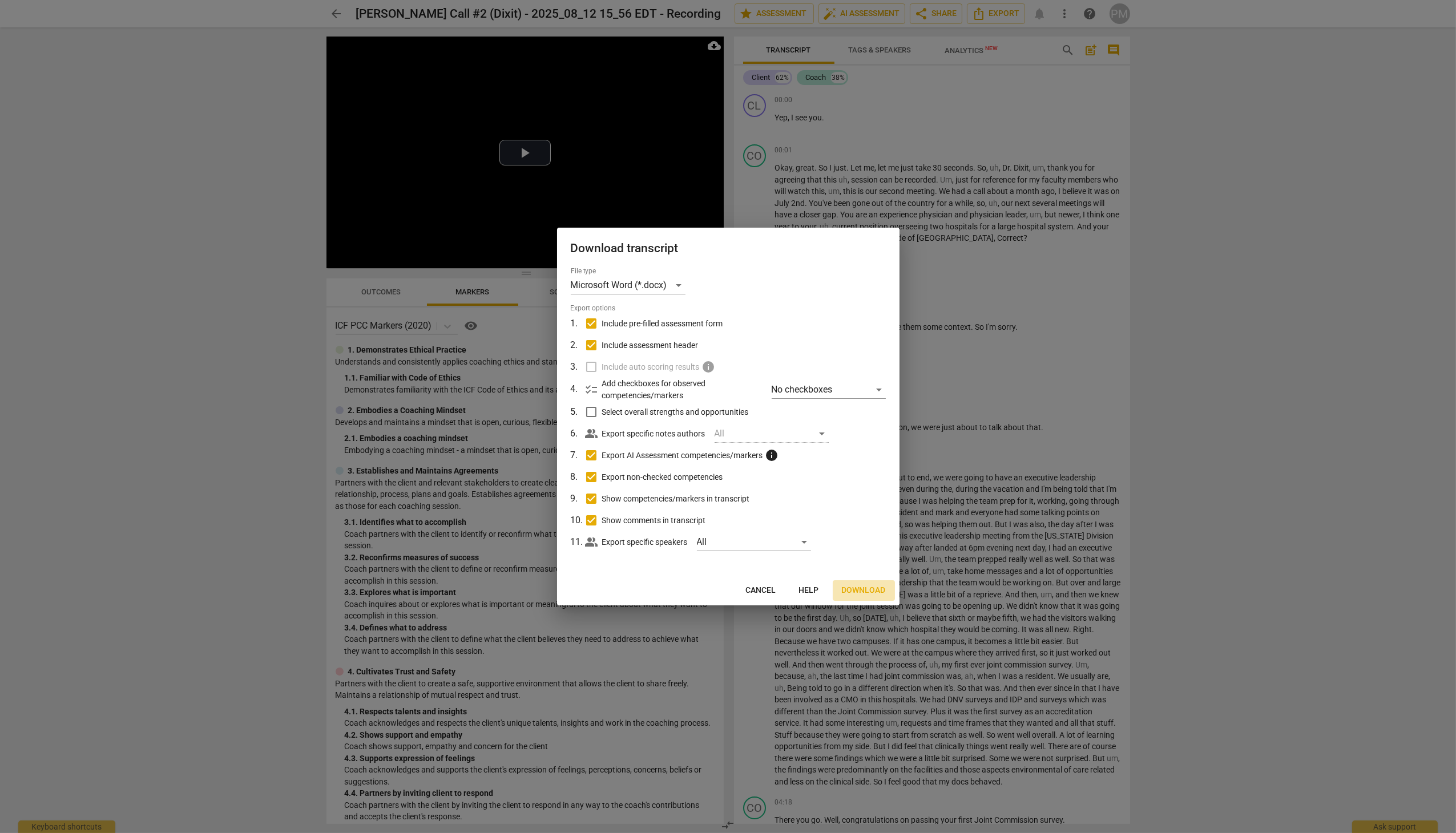
click at [865, 598] on button "Download" at bounding box center [864, 591] width 62 height 21
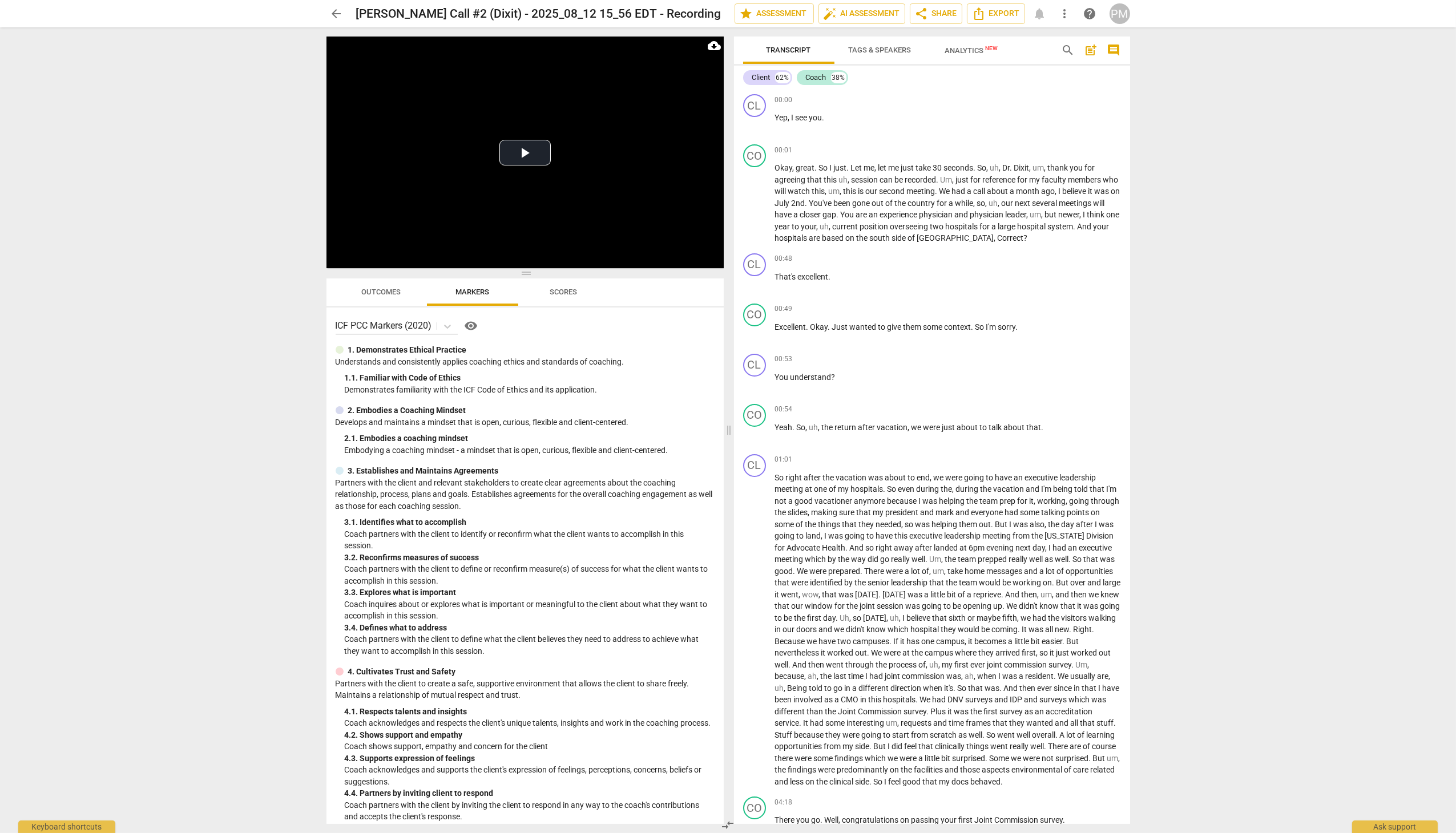
click at [1196, 698] on div "arrow_back Joe_Coaching Call #2 (Dixit) - 2025_08_12 15_56 EDT - Recording edit…" at bounding box center [728, 416] width 1456 height 833
